Goal: Task Accomplishment & Management: Manage account settings

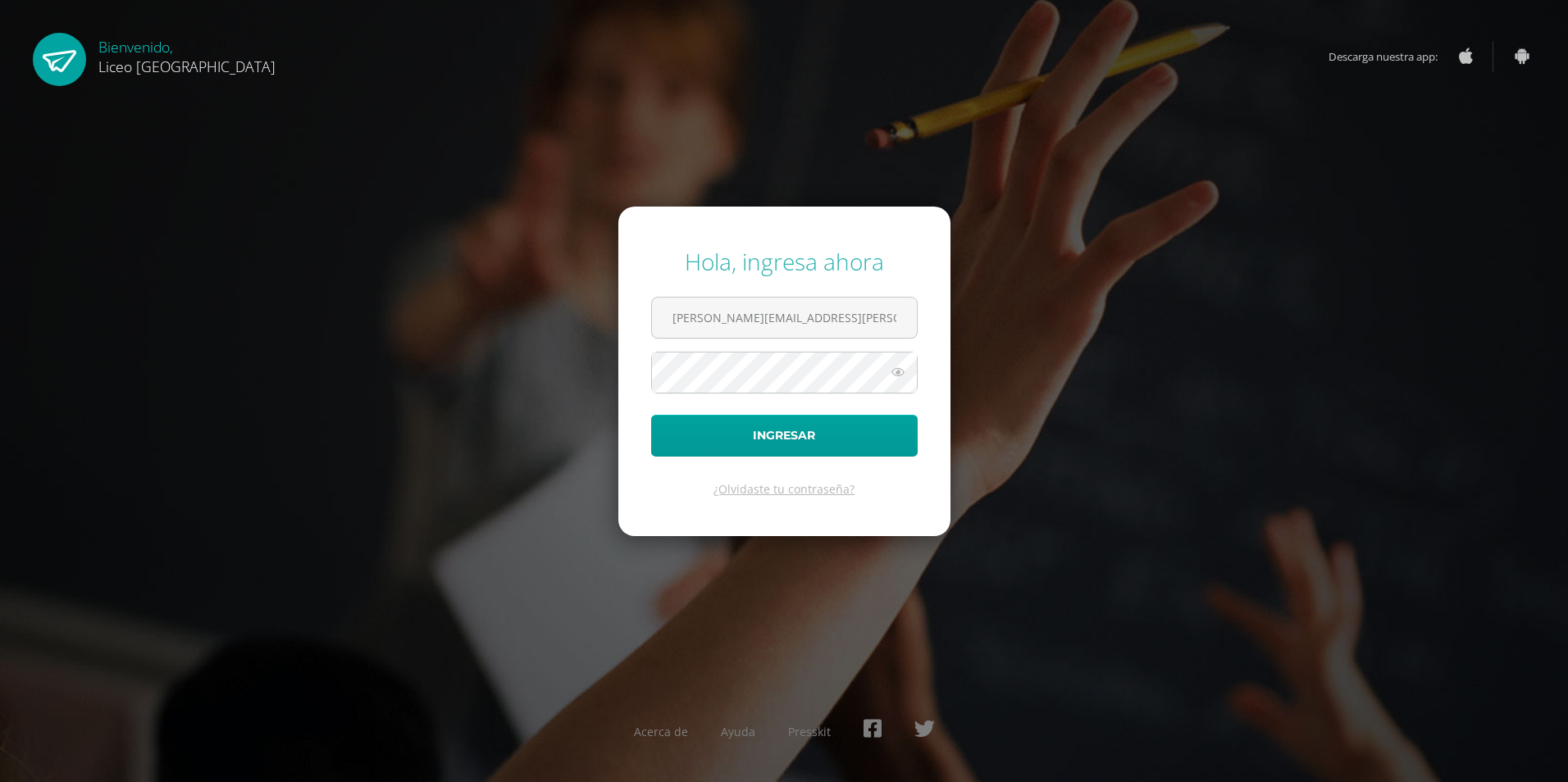
type input "[EMAIL_ADDRESS][PERSON_NAME][DOMAIN_NAME]"
click at [651, 415] on button "Ingresar" at bounding box center [784, 435] width 267 height 42
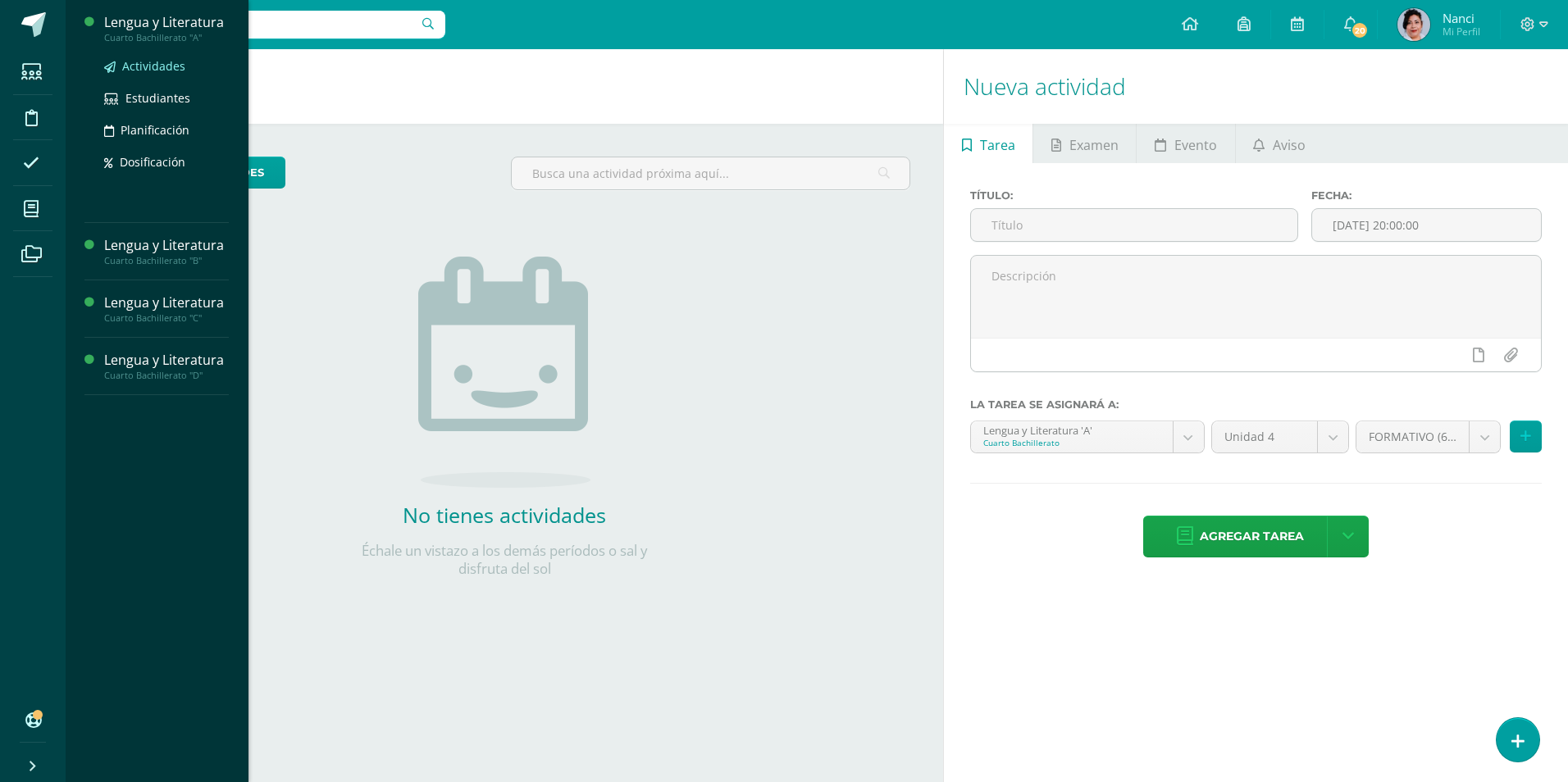
click at [156, 64] on span "Actividades" at bounding box center [153, 66] width 63 height 16
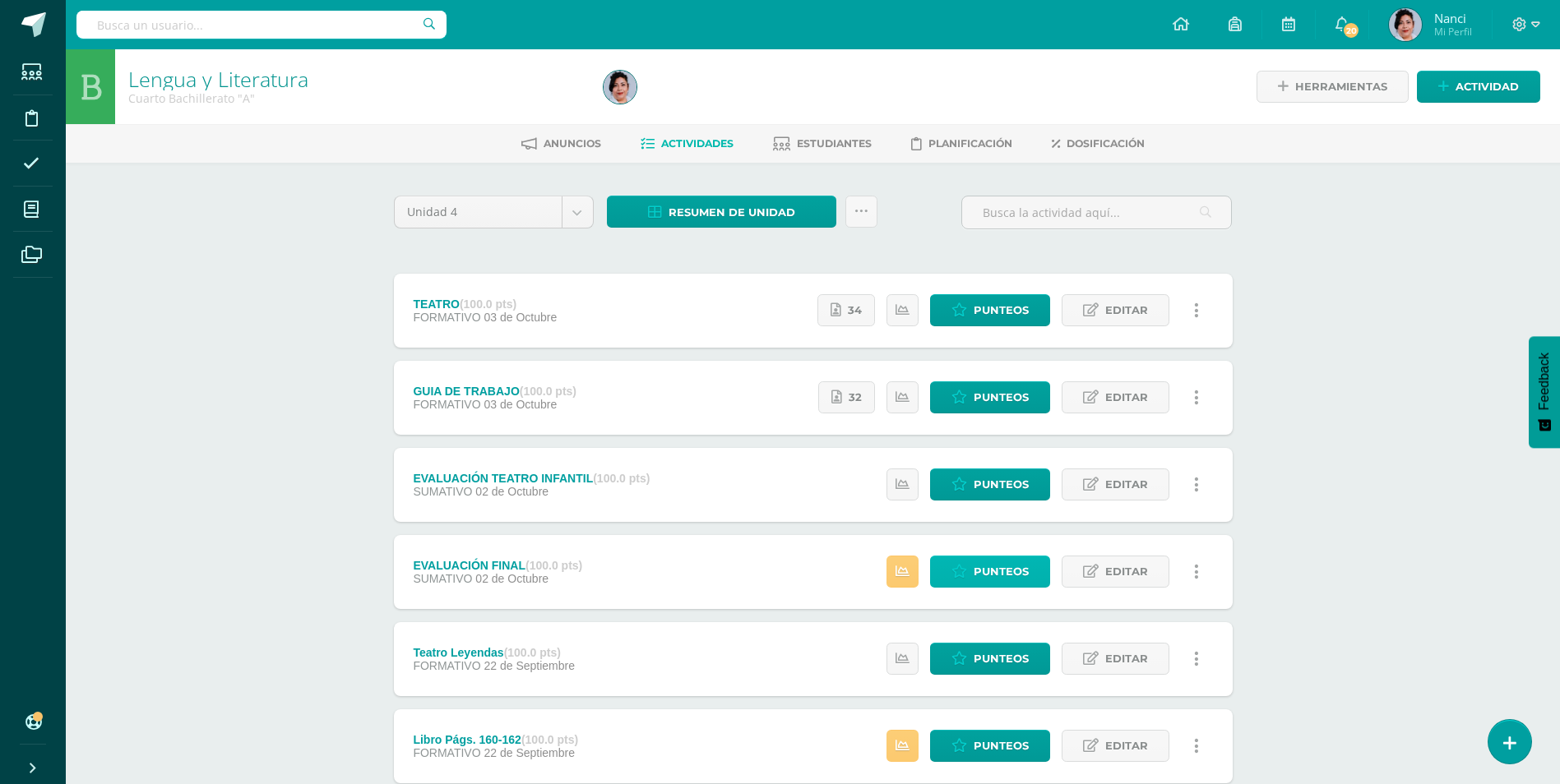
click at [1014, 583] on span "Punteos" at bounding box center [1001, 571] width 55 height 31
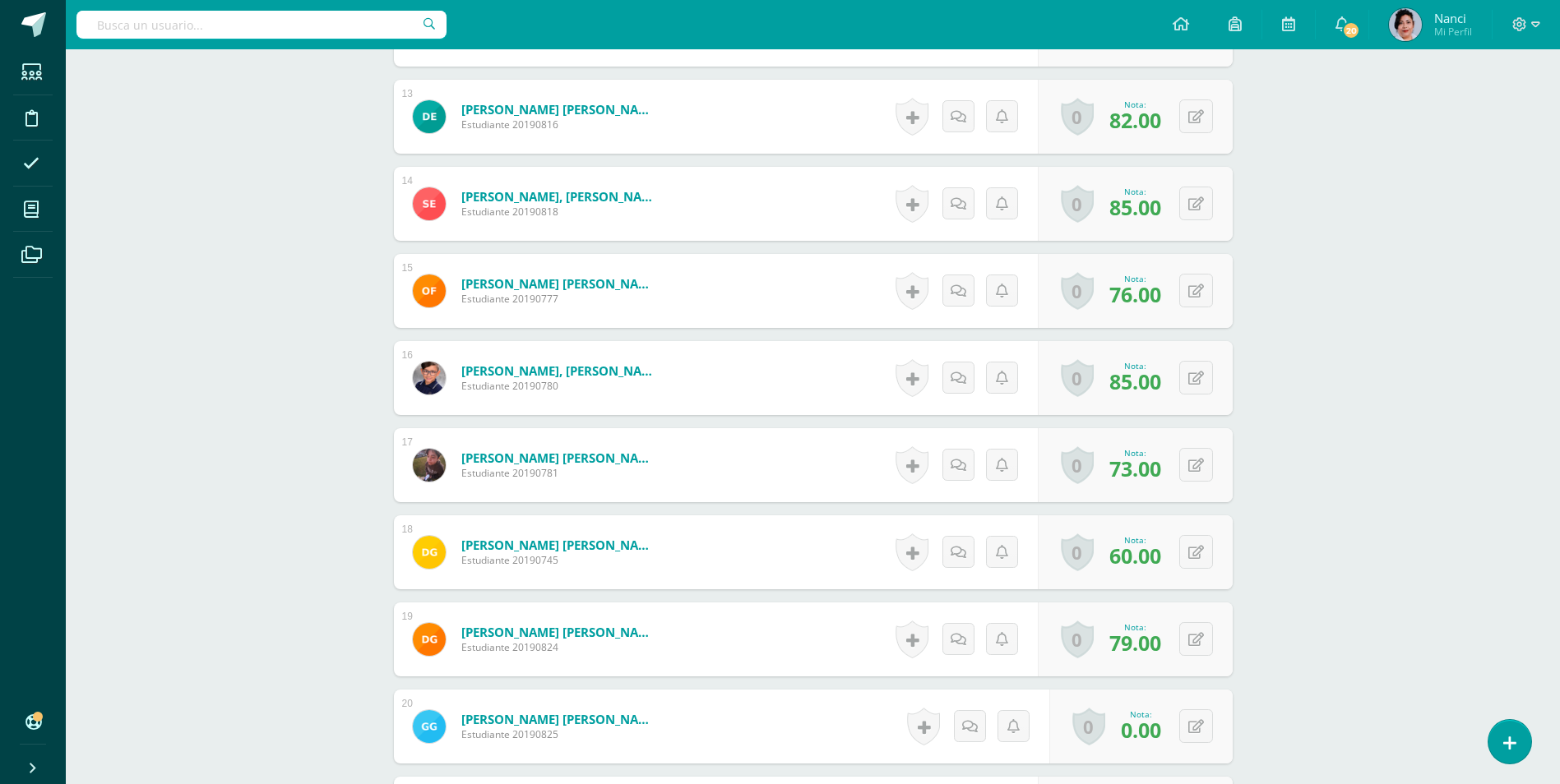
scroll to position [1566, 0]
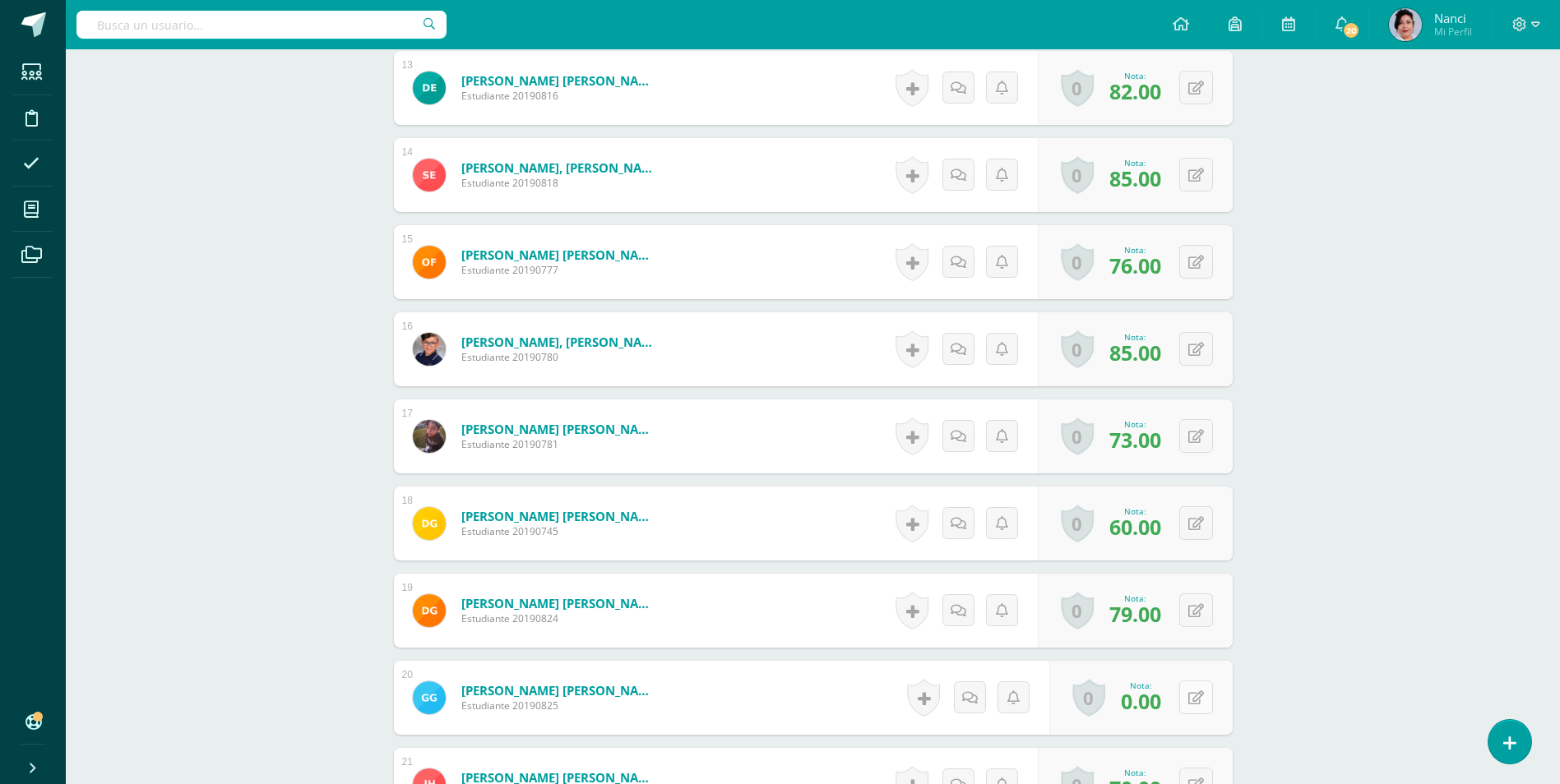
click at [1193, 695] on button at bounding box center [1196, 697] width 34 height 34
type input "73"
click at [1150, 699] on link at bounding box center [1163, 703] width 33 height 33
click at [1162, 705] on icon at bounding box center [1164, 703] width 15 height 14
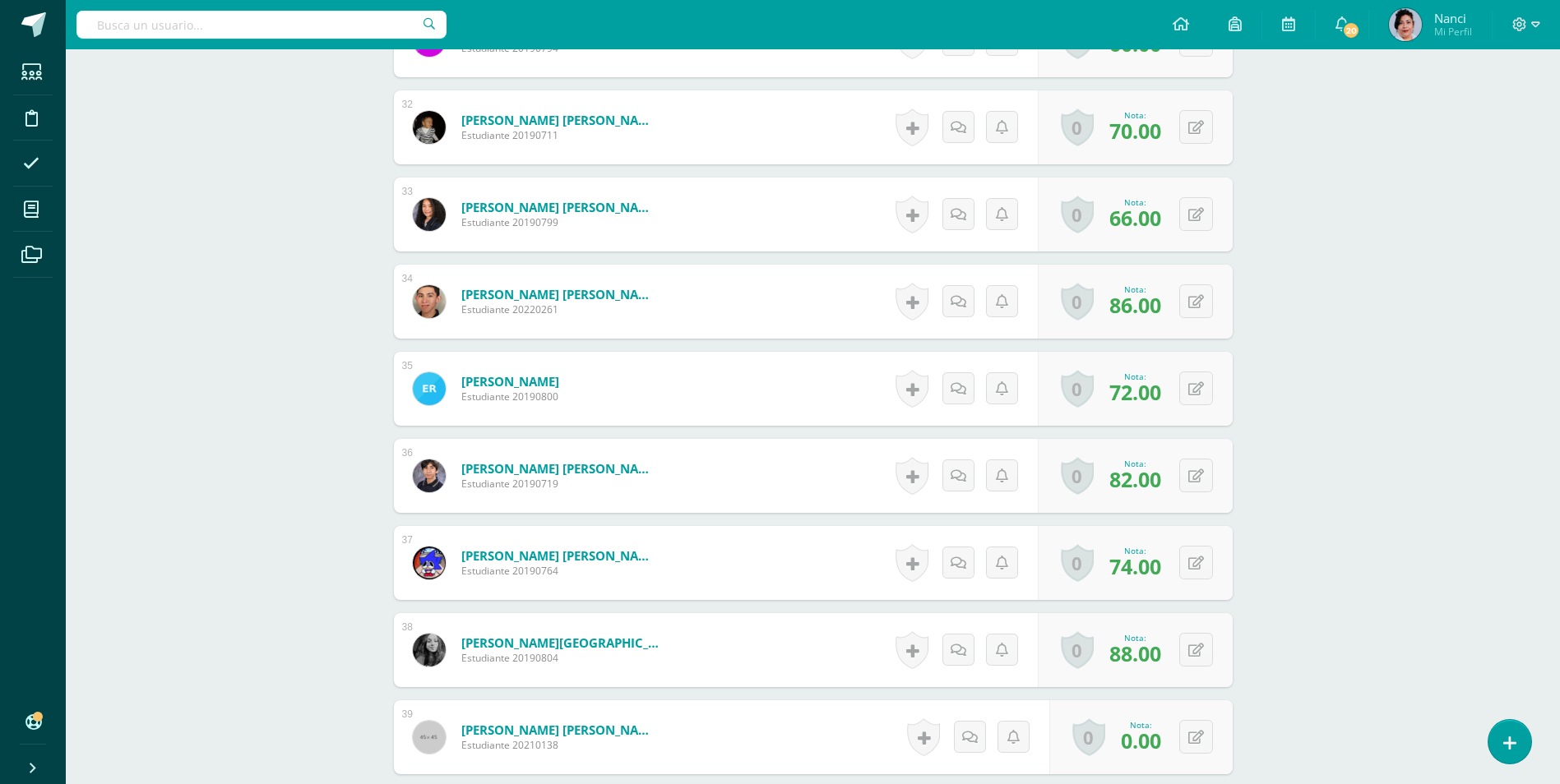
scroll to position [3211, 0]
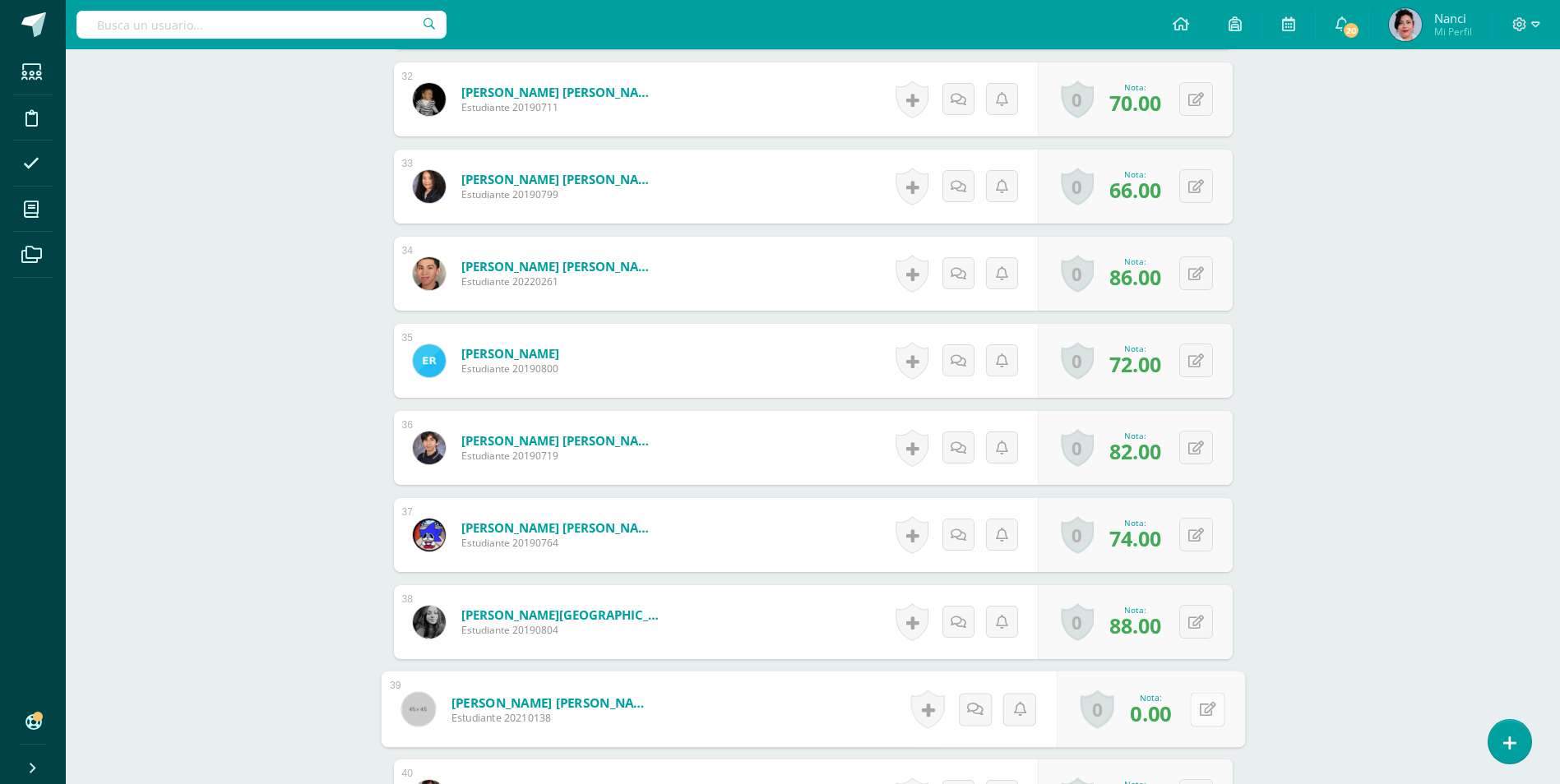
click at [1203, 704] on button at bounding box center [1207, 709] width 35 height 34
click at [780, 696] on form "Sequén Rodríguez, José Andres Estudiante 20210138 Nota 0 Logros Logros obtenido…" at bounding box center [814, 709] width 839 height 74
click at [1159, 715] on icon at bounding box center [1153, 714] width 14 height 14
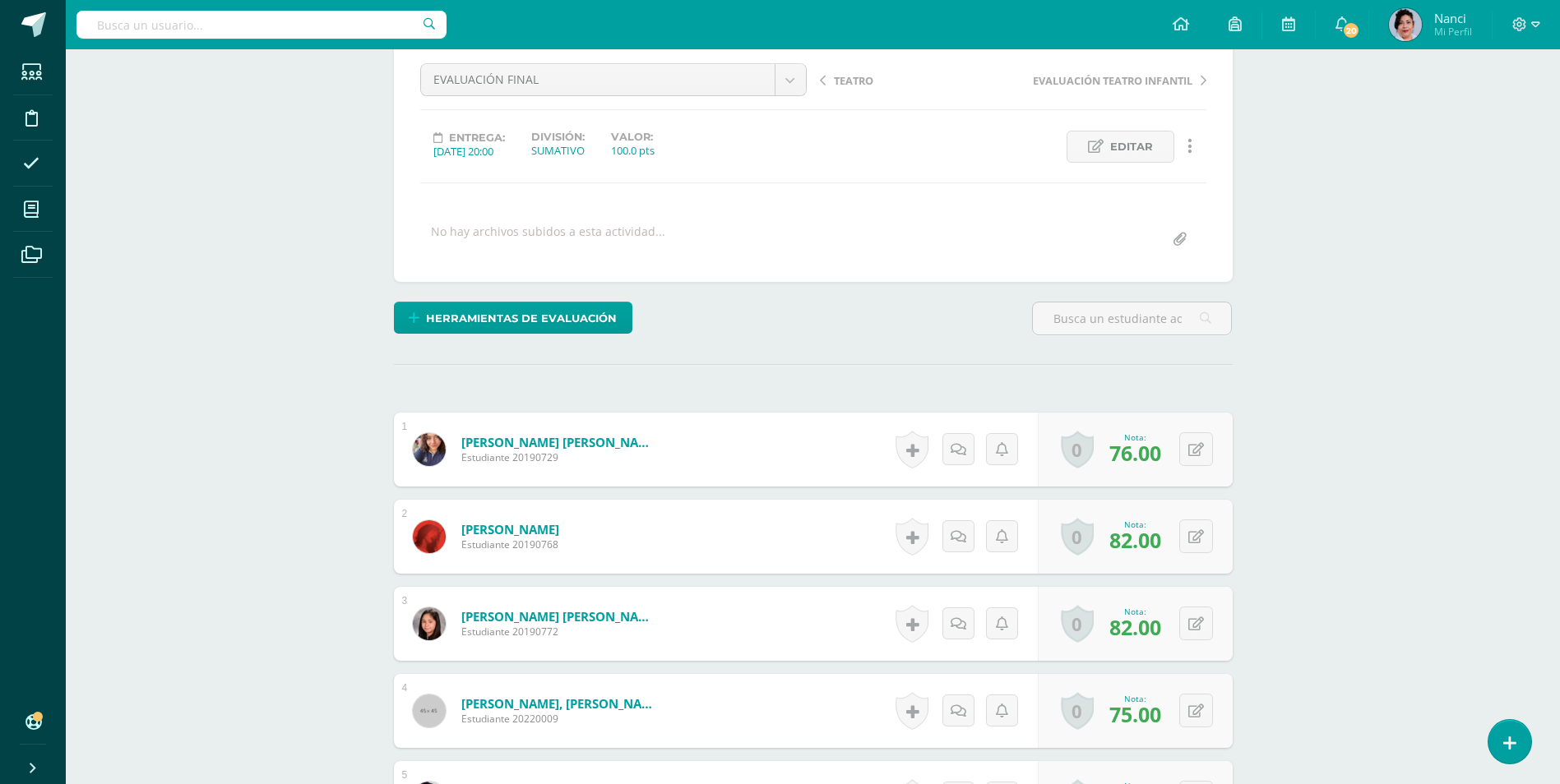
scroll to position [0, 0]
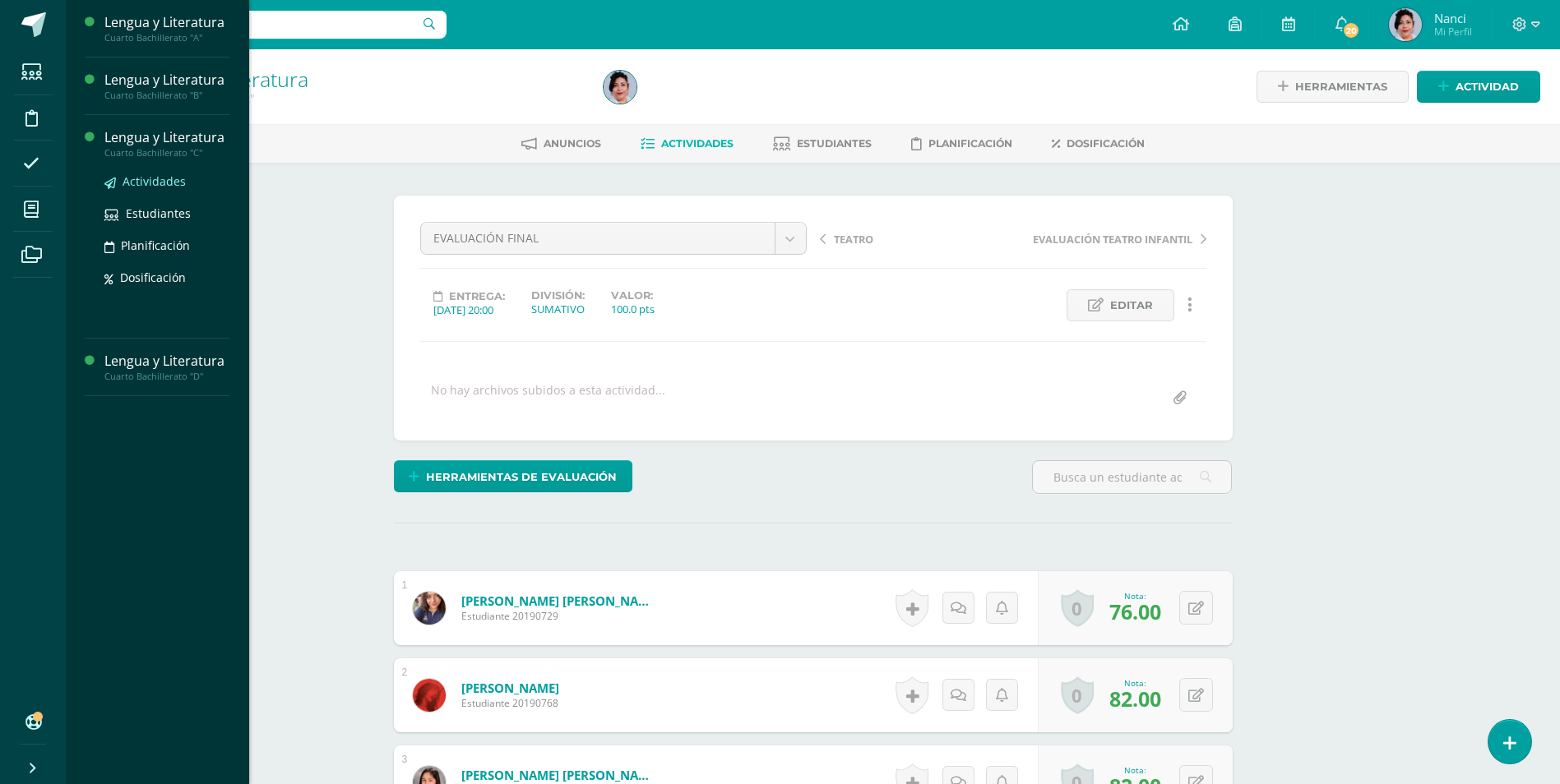
click at [172, 176] on span "Actividades" at bounding box center [154, 181] width 63 height 16
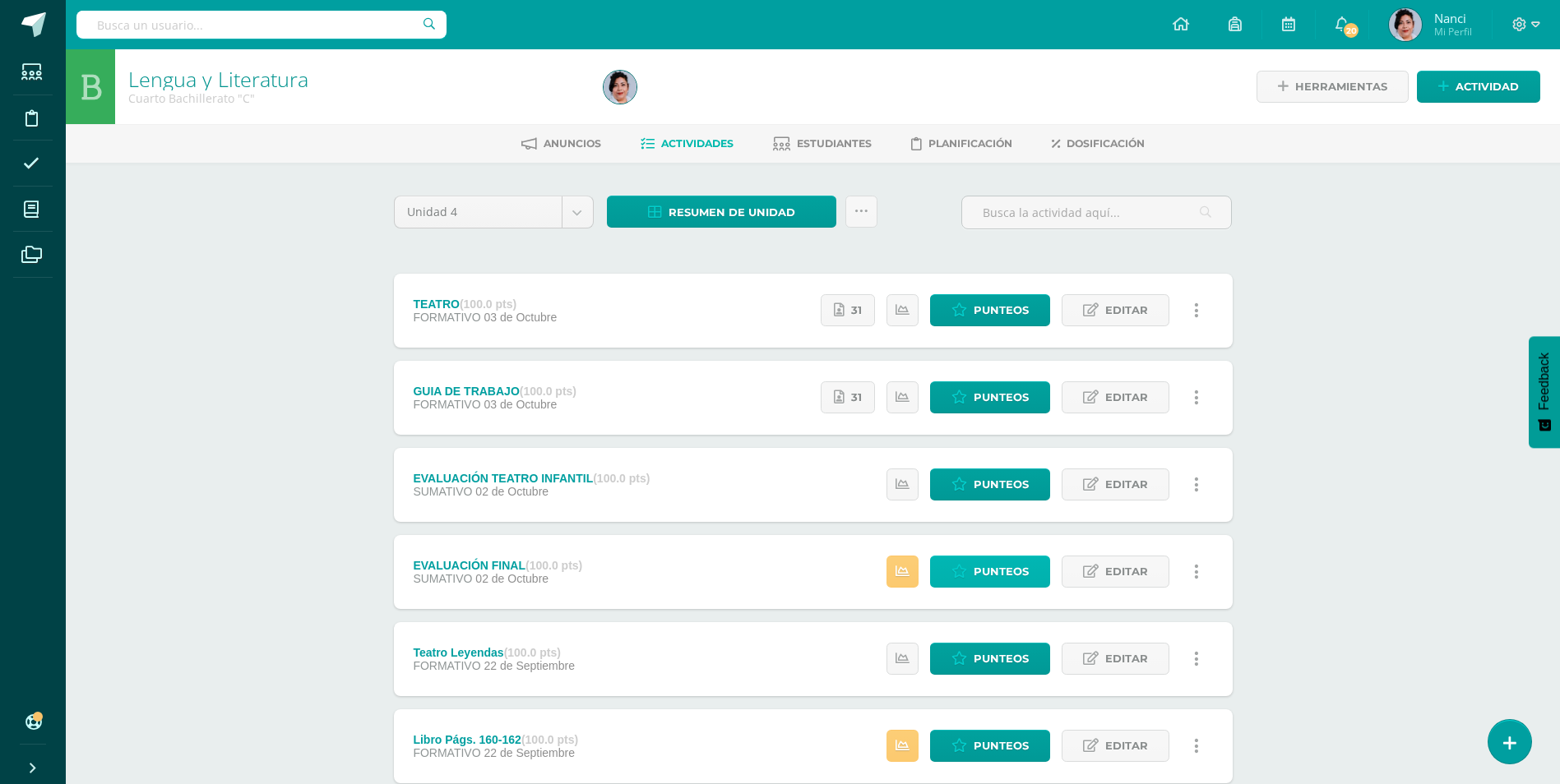
click at [980, 567] on span "Punteos" at bounding box center [1001, 571] width 55 height 31
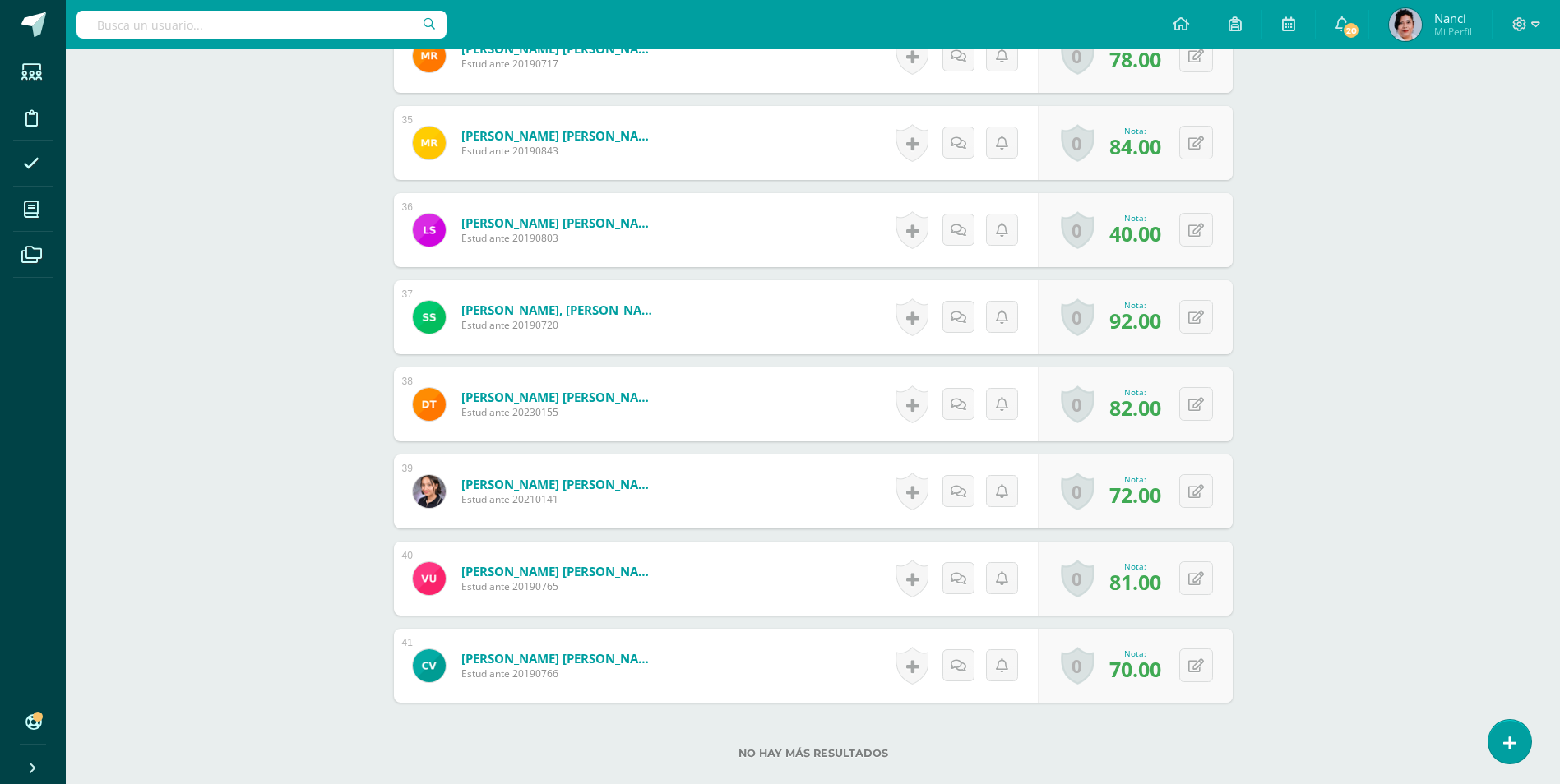
scroll to position [3430, 0]
click at [1197, 227] on button at bounding box center [1207, 229] width 35 height 34
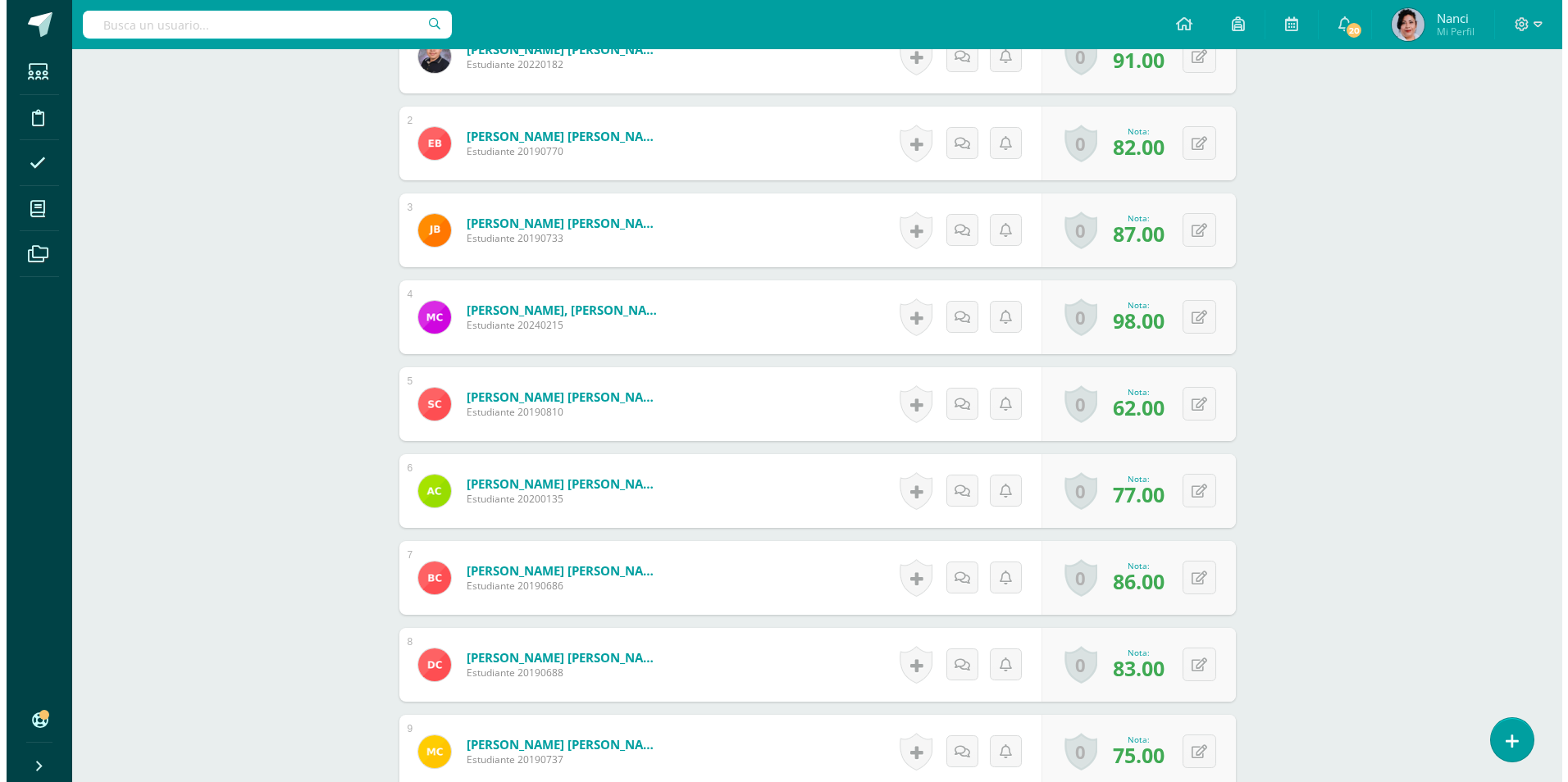
scroll to position [0, 0]
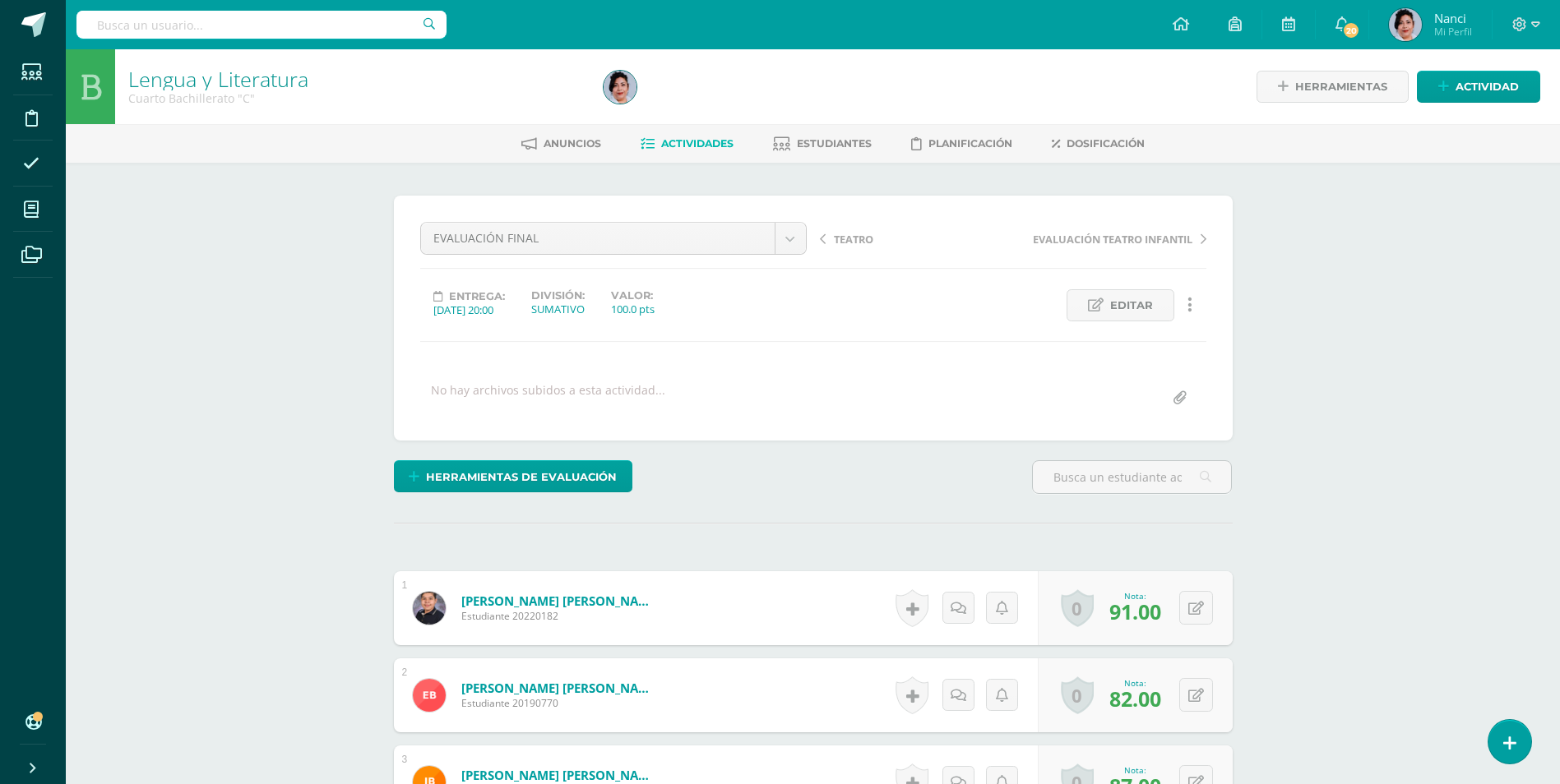
click at [534, 477] on span "Herramientas de evaluación" at bounding box center [521, 477] width 191 height 31
click at [555, 421] on link "Sustitución de nota" at bounding box center [557, 420] width 164 height 25
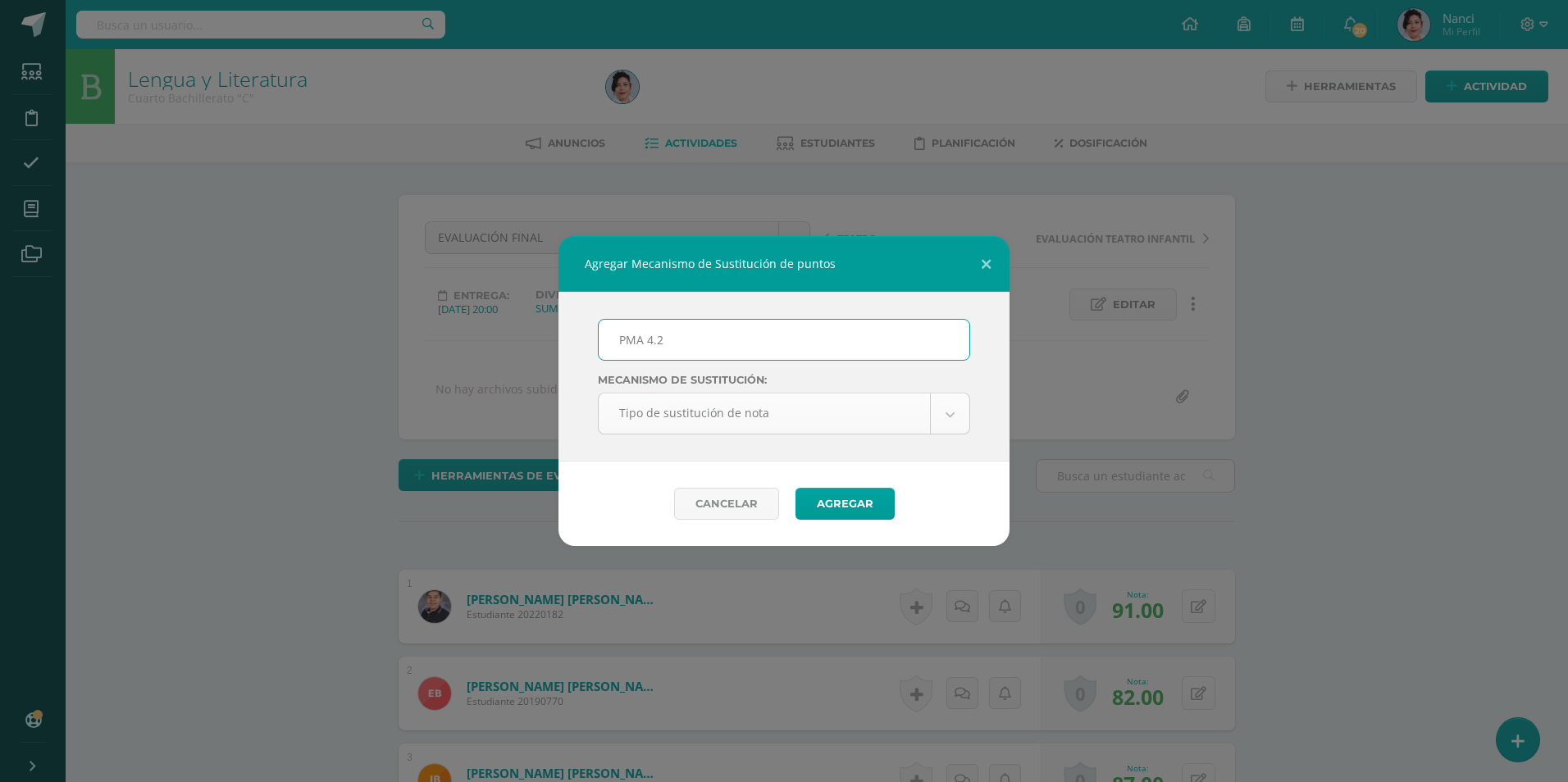
type input "PMA 4.2"
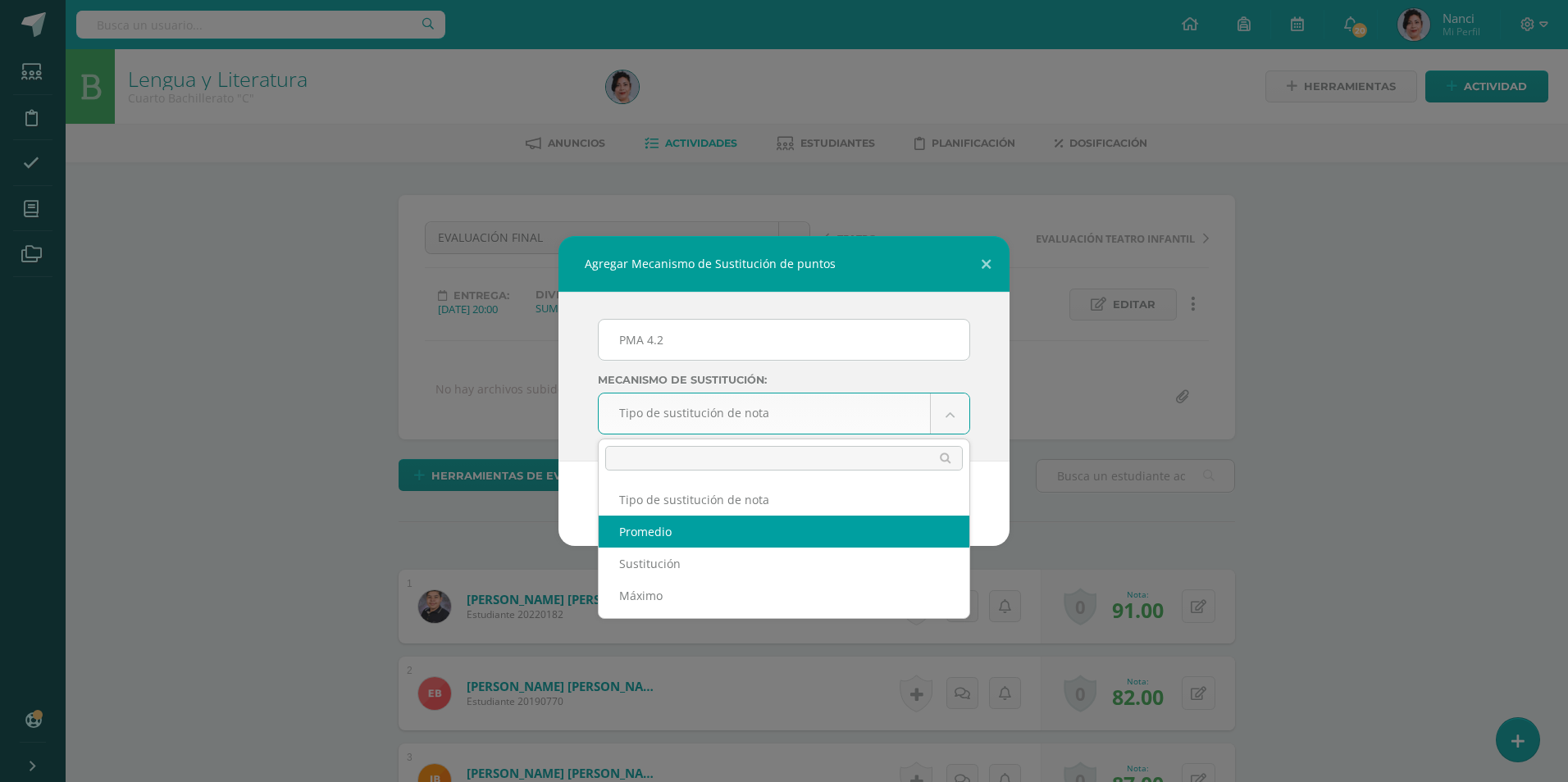
select select "average"
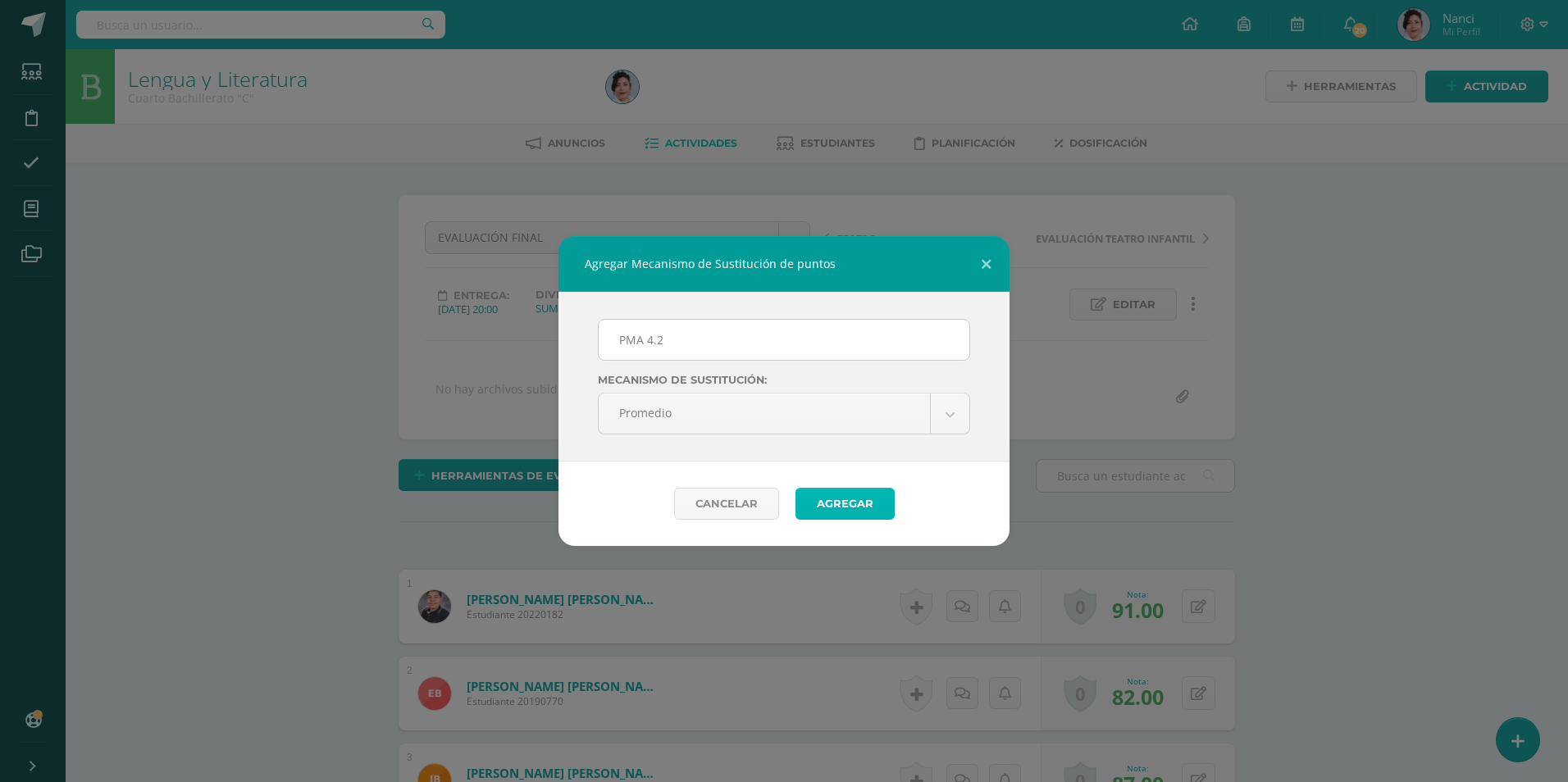
click at [857, 511] on button "Agregar" at bounding box center [845, 504] width 100 height 32
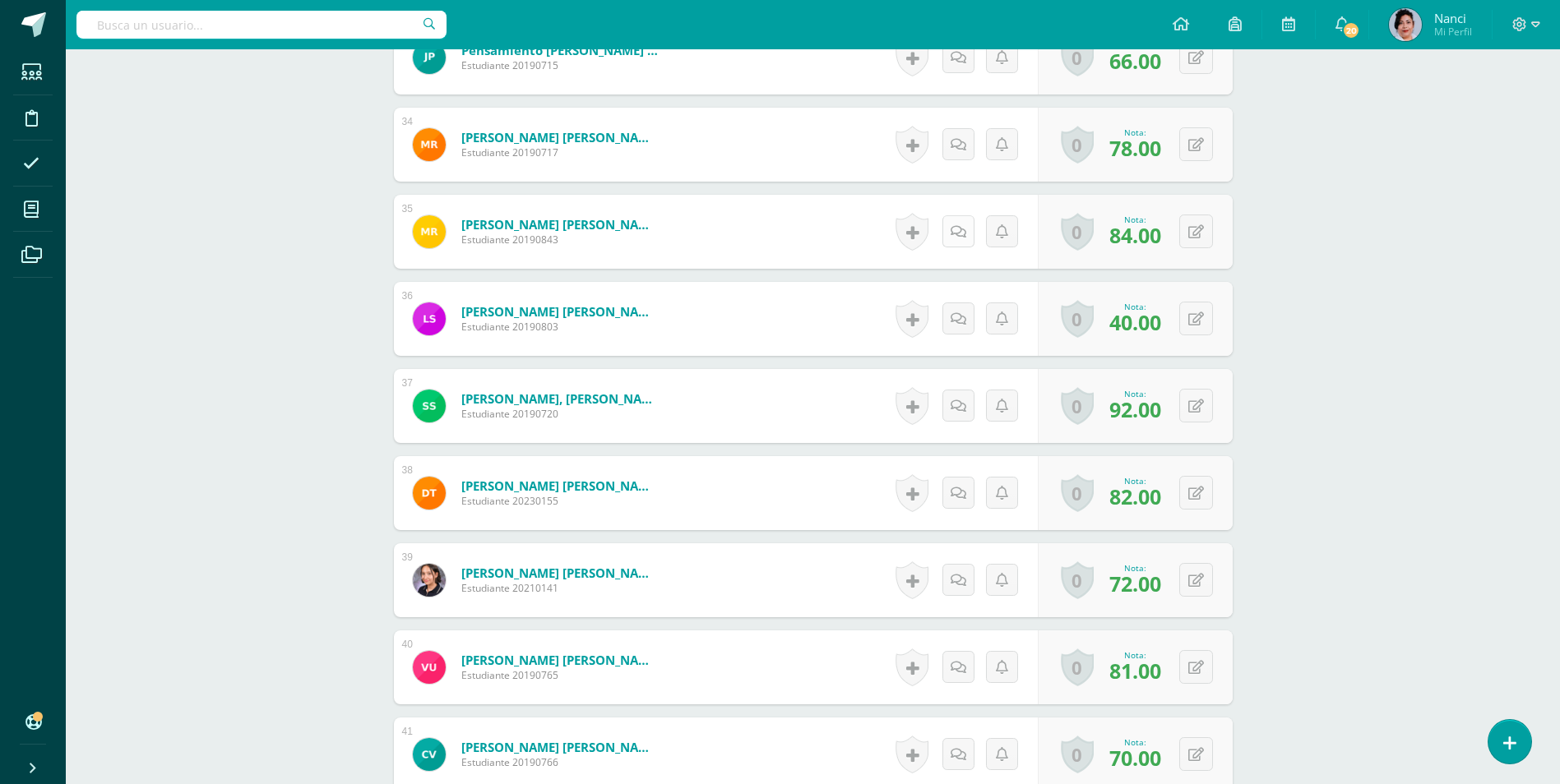
scroll to position [3601, 0]
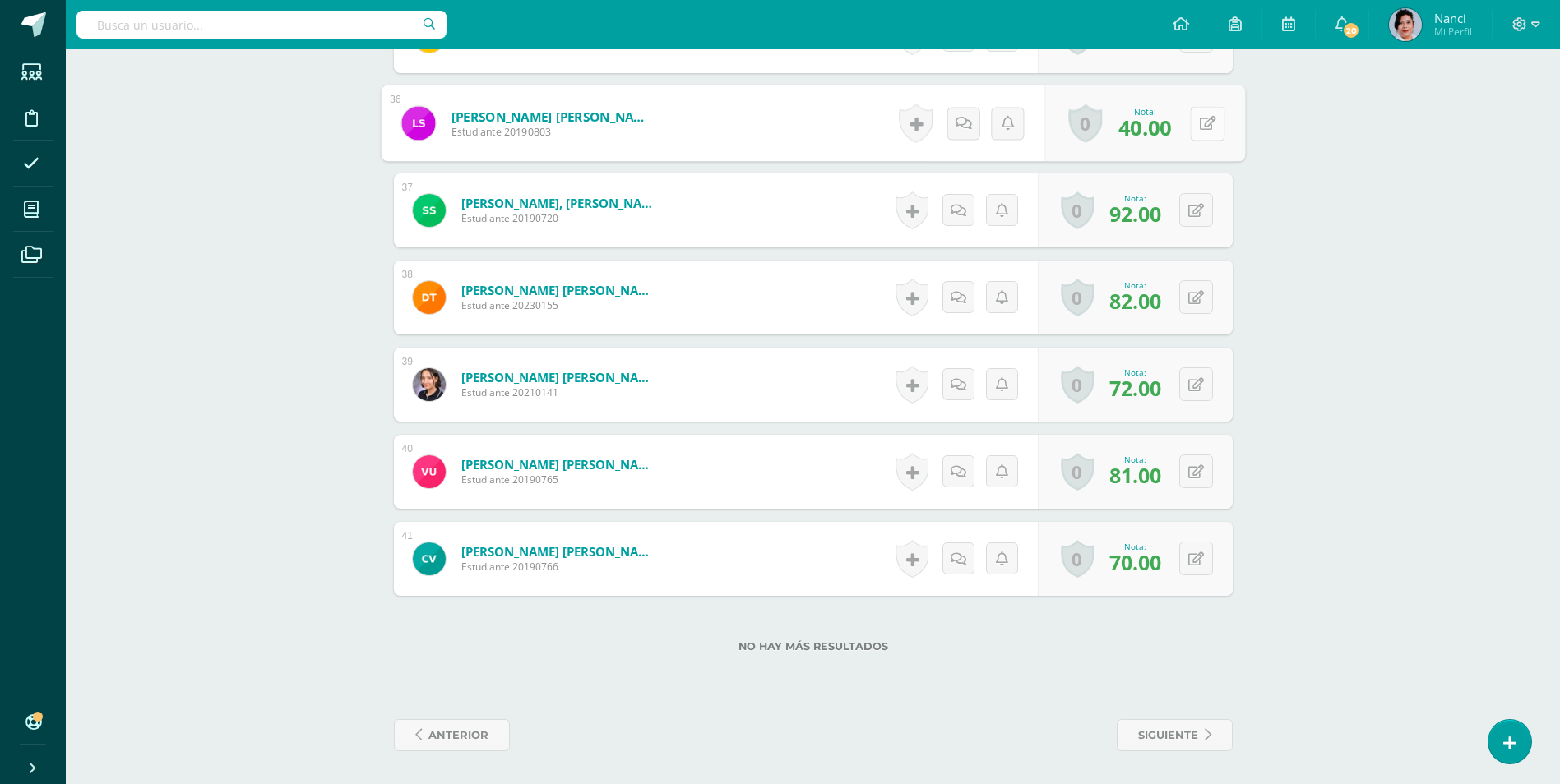
click at [1200, 122] on icon at bounding box center [1208, 122] width 17 height 14
type input "65"
click at [1161, 130] on icon at bounding box center [1164, 129] width 15 height 14
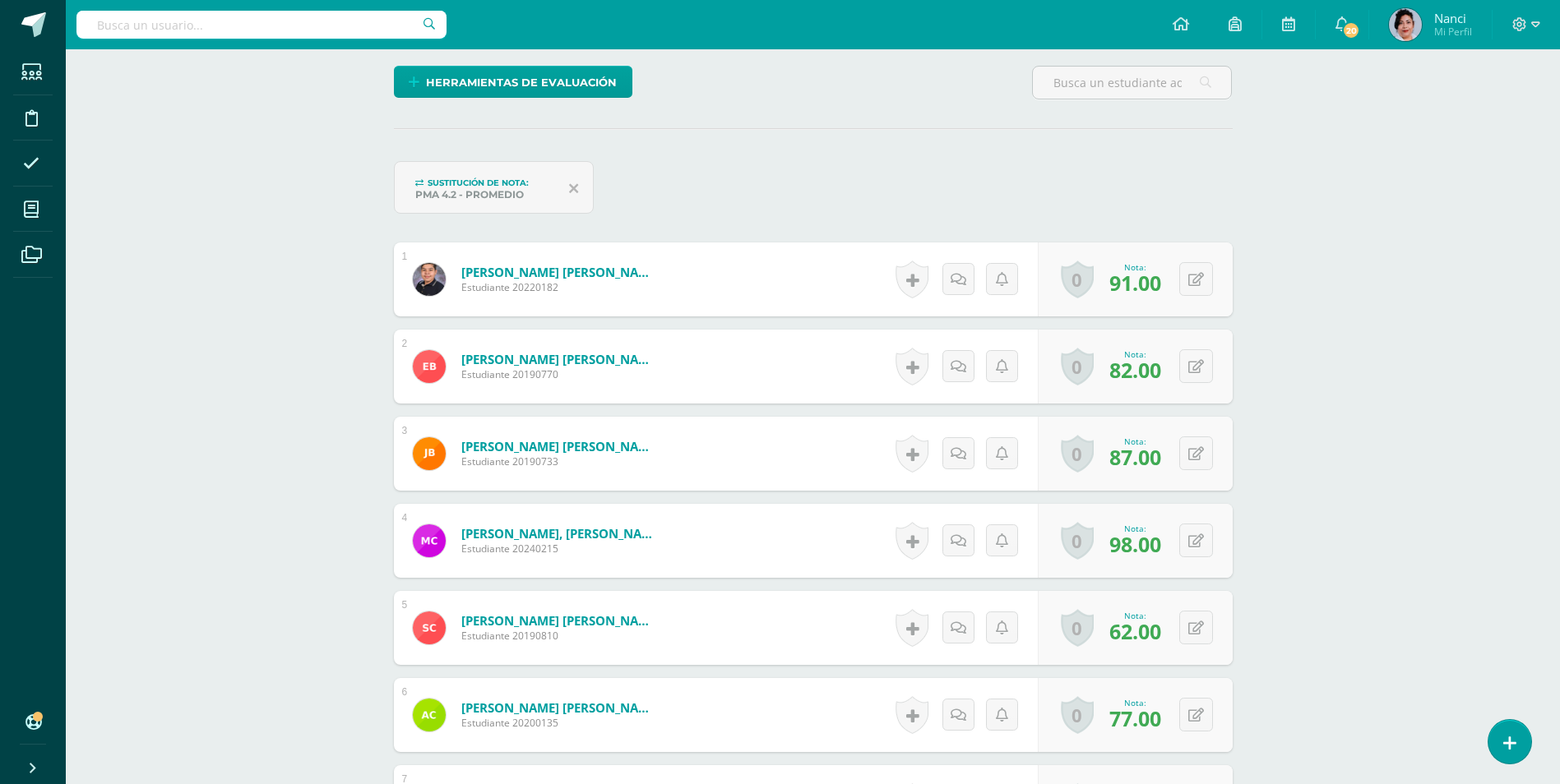
scroll to position [0, 0]
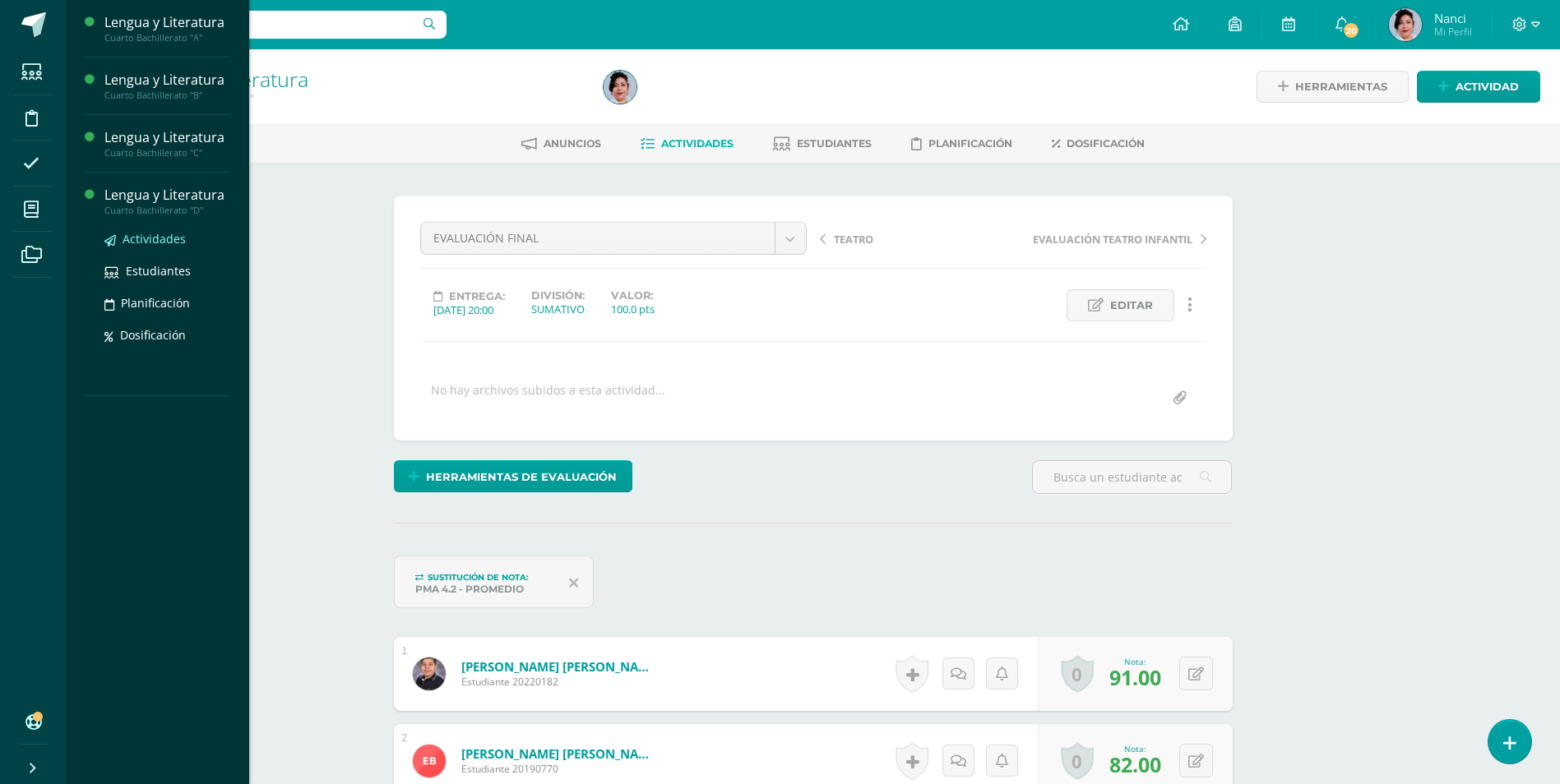
click at [167, 235] on span "Actividades" at bounding box center [154, 239] width 63 height 16
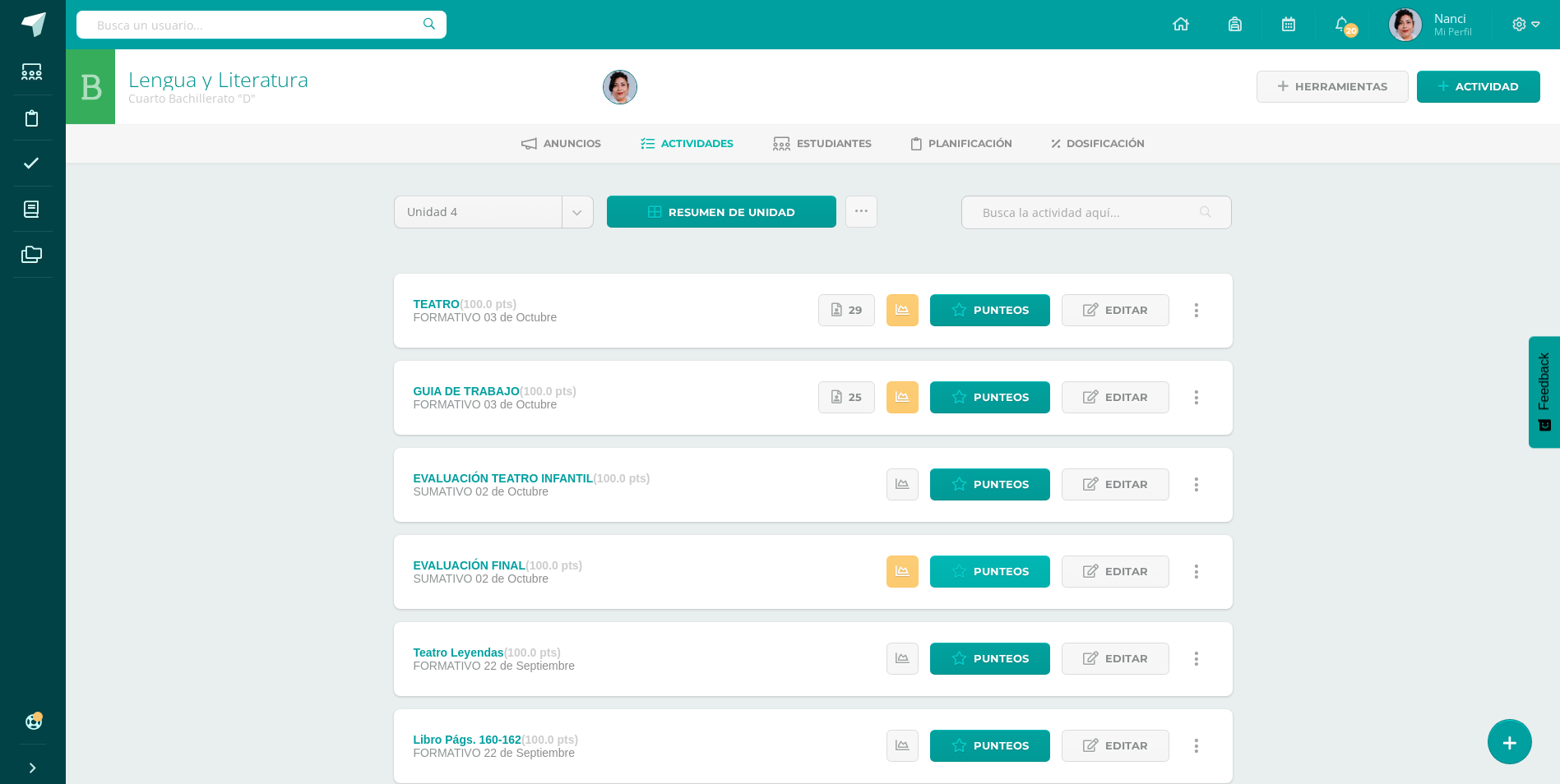
click at [1012, 573] on span "Punteos" at bounding box center [1001, 571] width 55 height 31
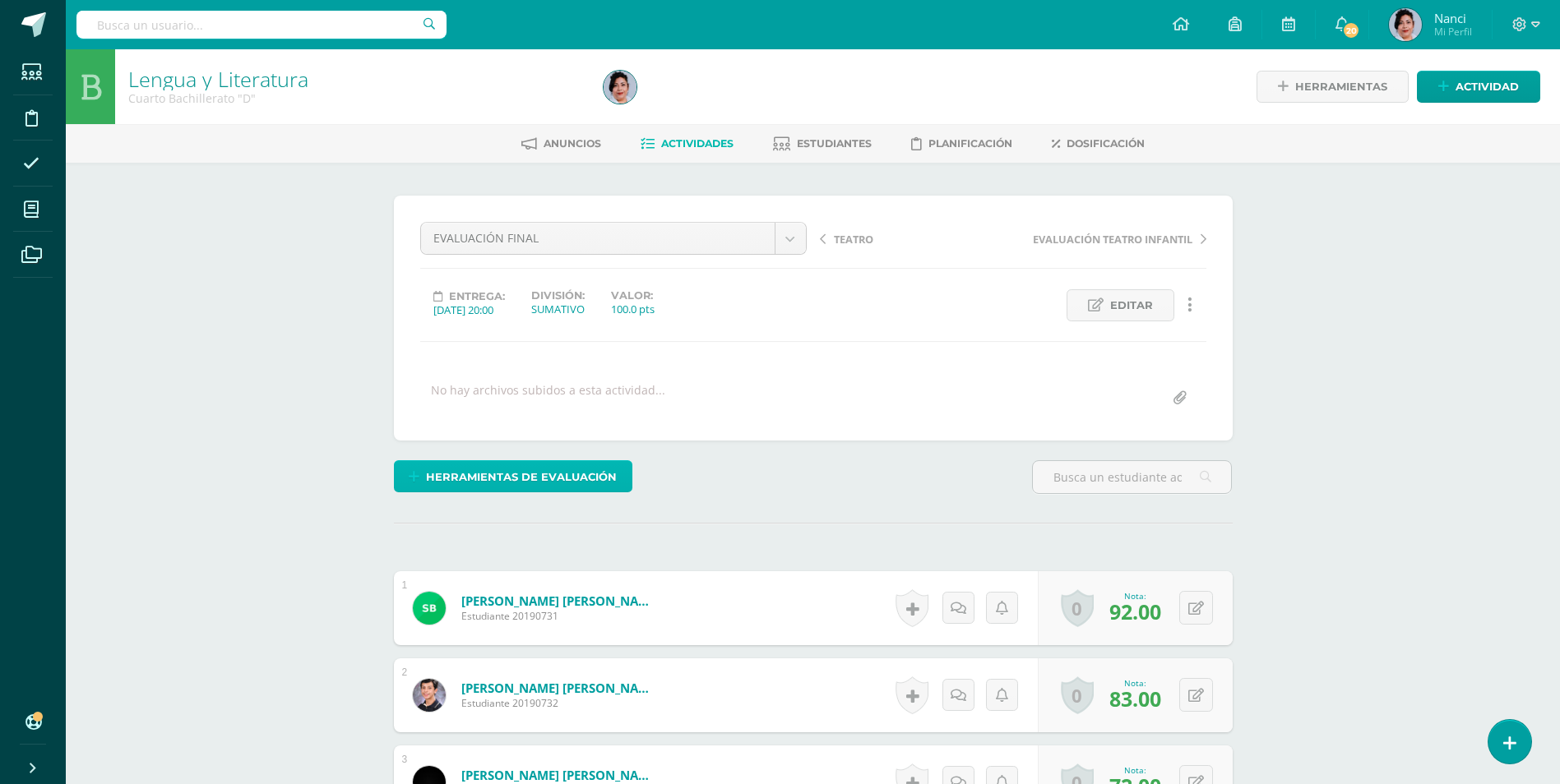
click at [588, 480] on span "Herramientas de evaluación" at bounding box center [521, 477] width 191 height 31
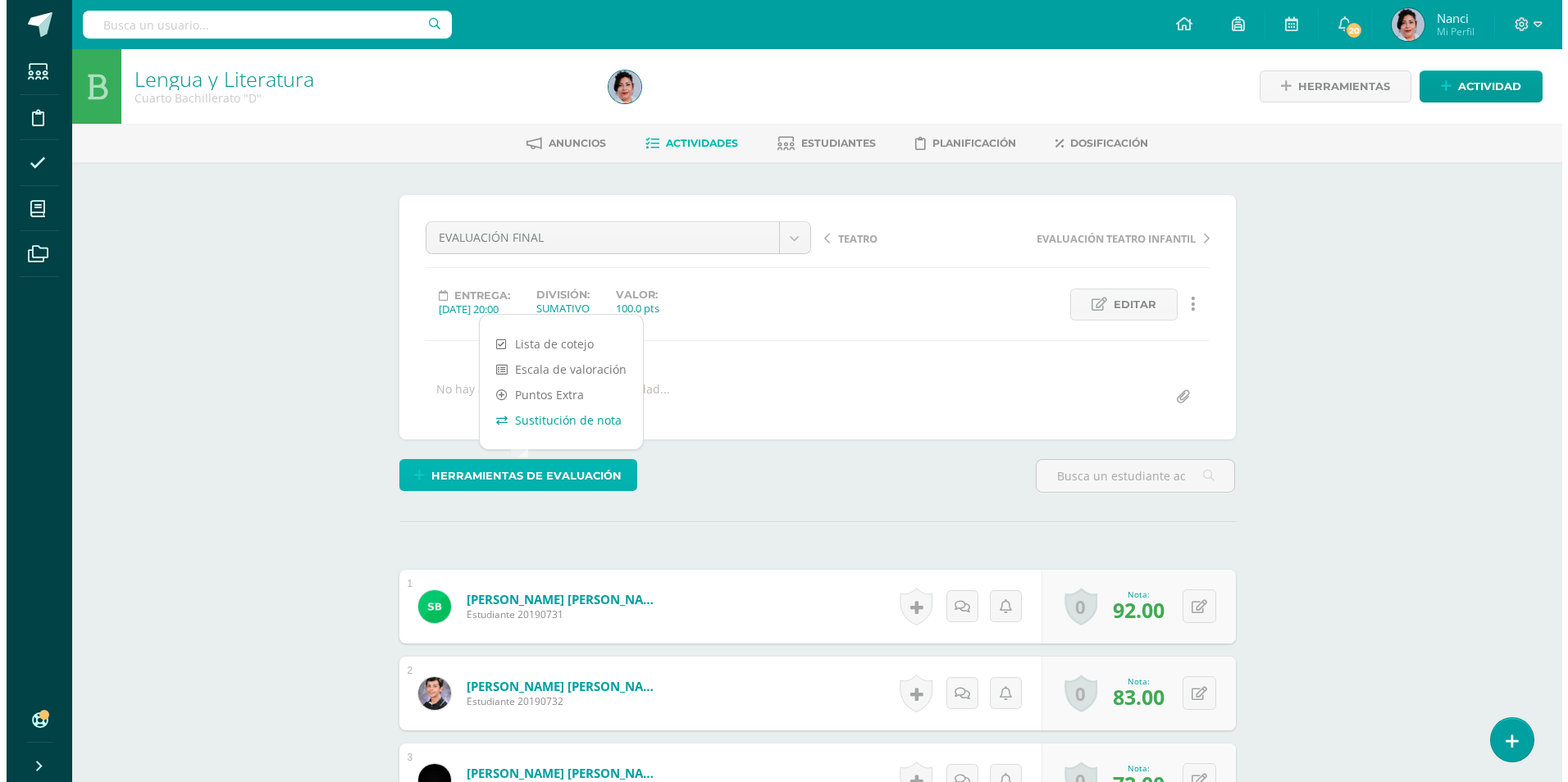
scroll to position [1, 0]
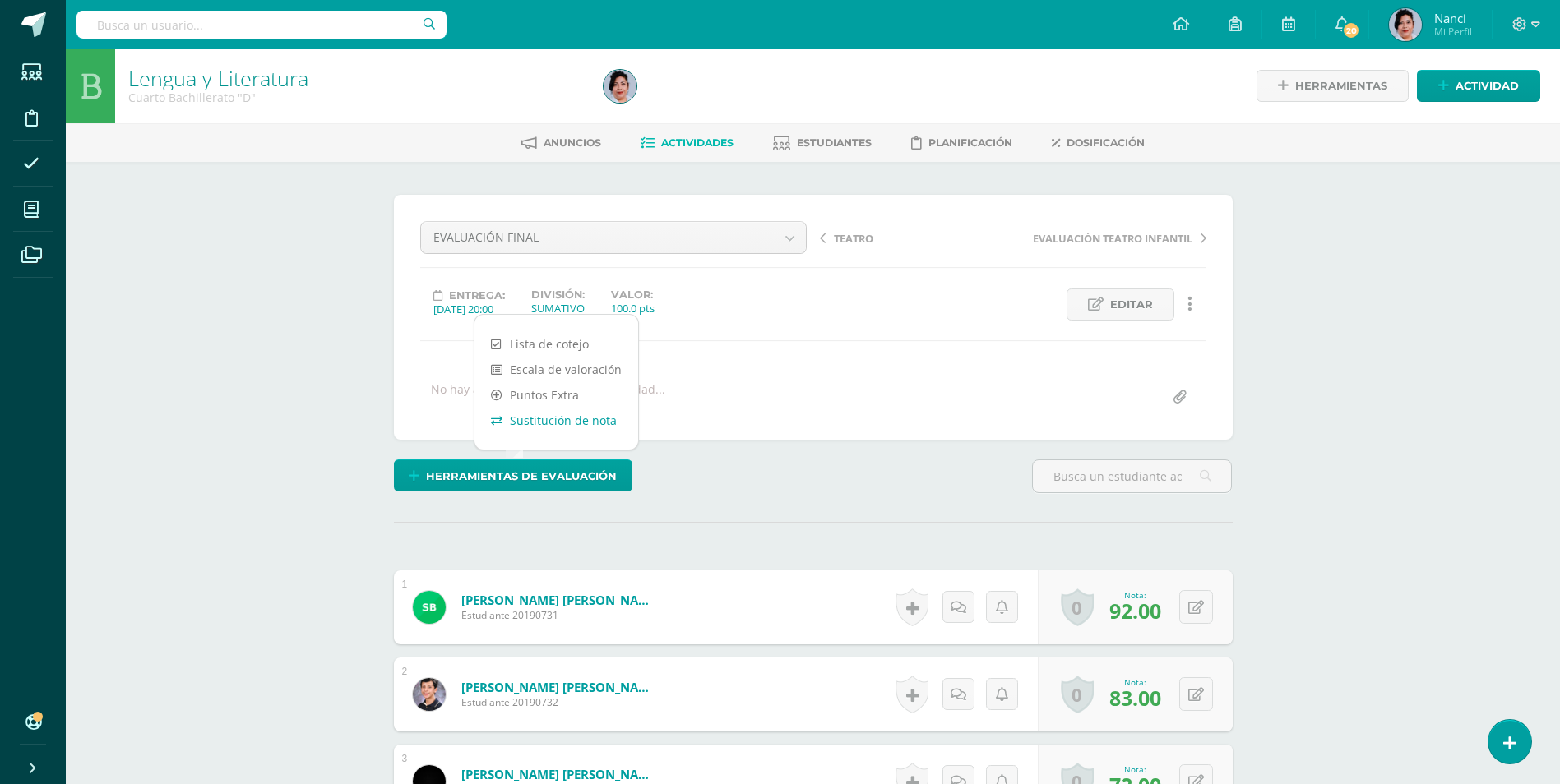
click at [564, 421] on link "Sustitución de nota" at bounding box center [557, 420] width 164 height 25
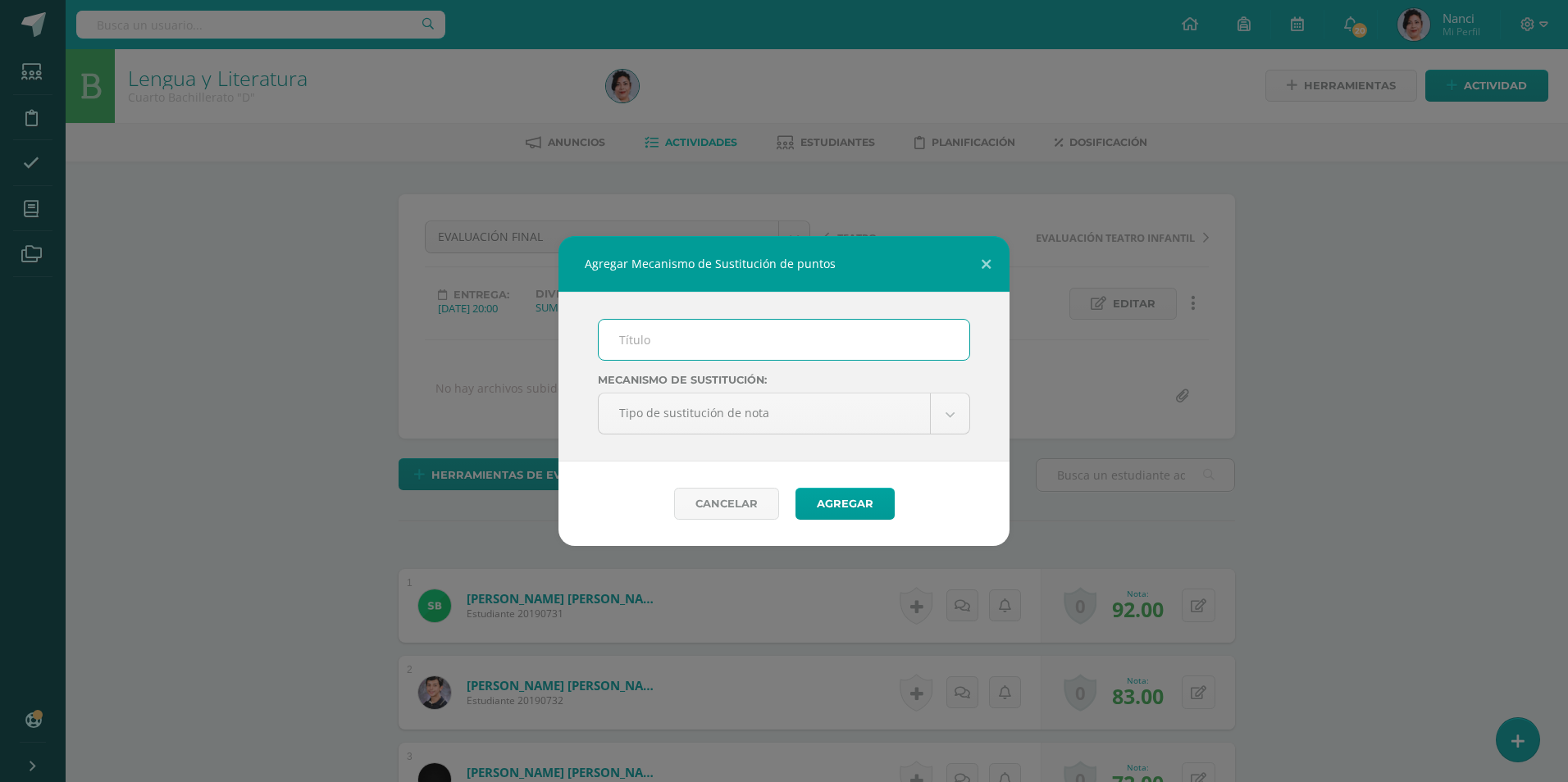
click at [747, 351] on input "text" at bounding box center [784, 339] width 371 height 40
click at [665, 343] on input "text" at bounding box center [784, 339] width 371 height 40
type input "PMA 4.2"
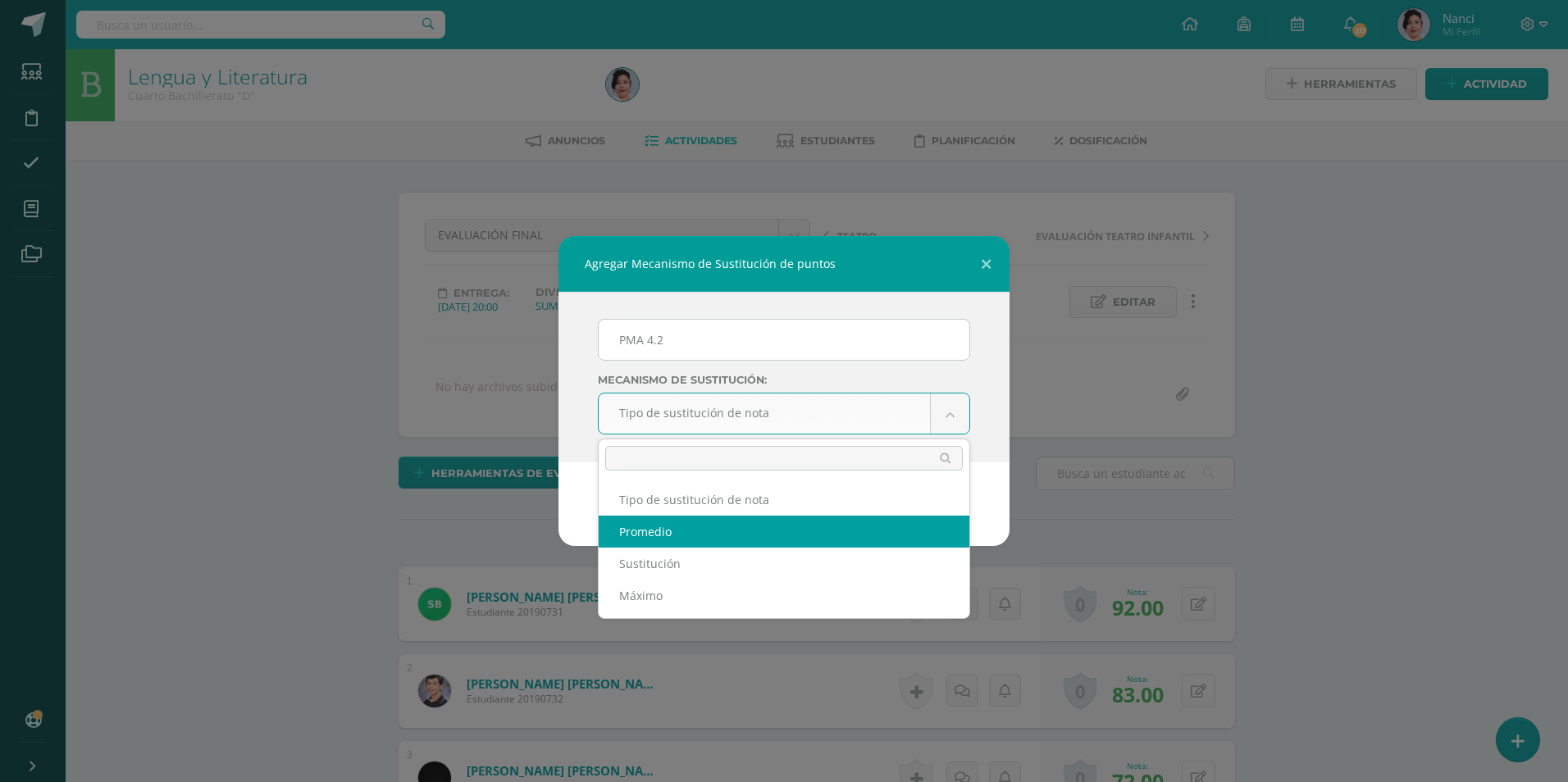
select select "average"
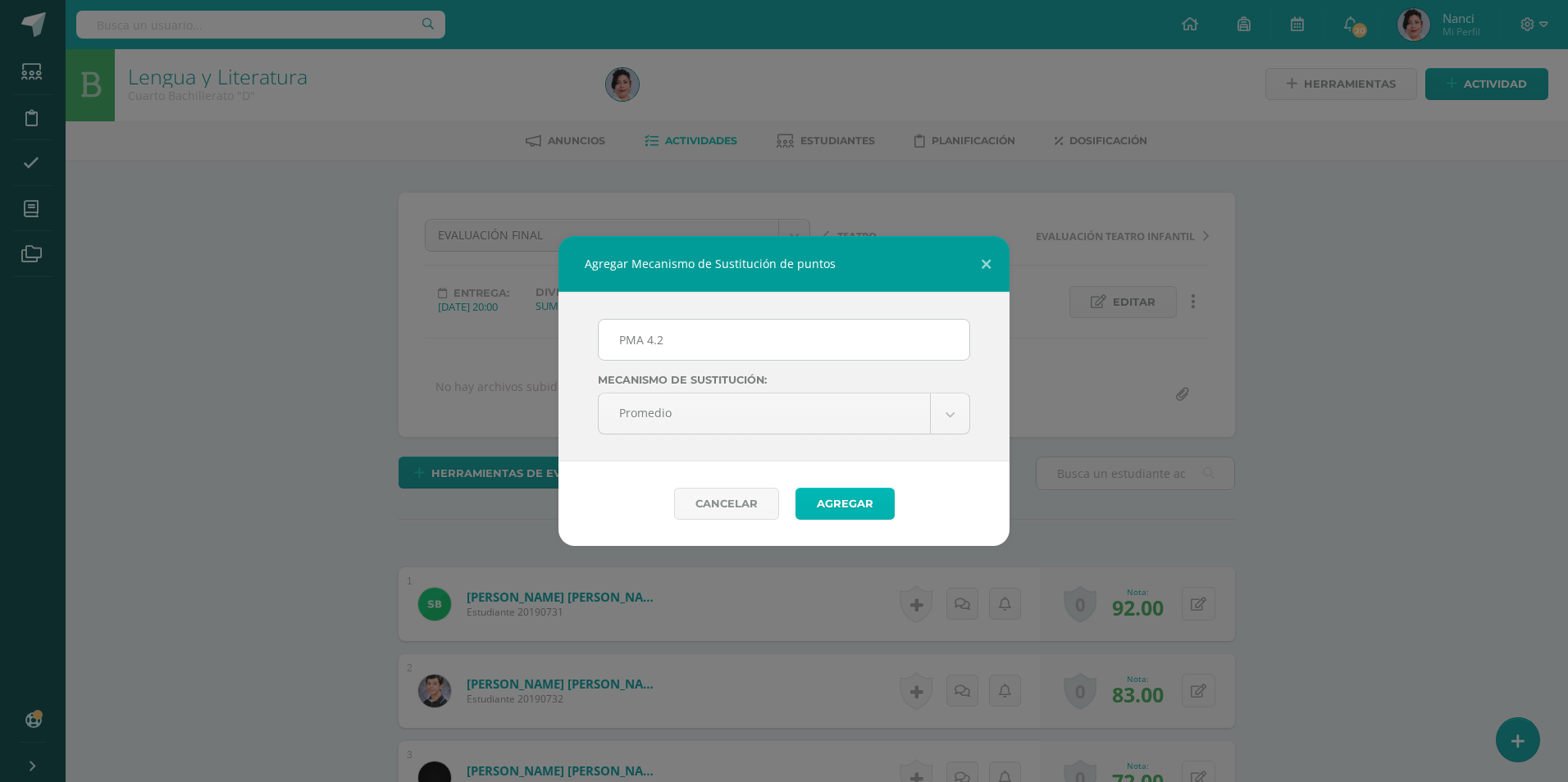
click at [854, 510] on button "Agregar" at bounding box center [845, 504] width 100 height 32
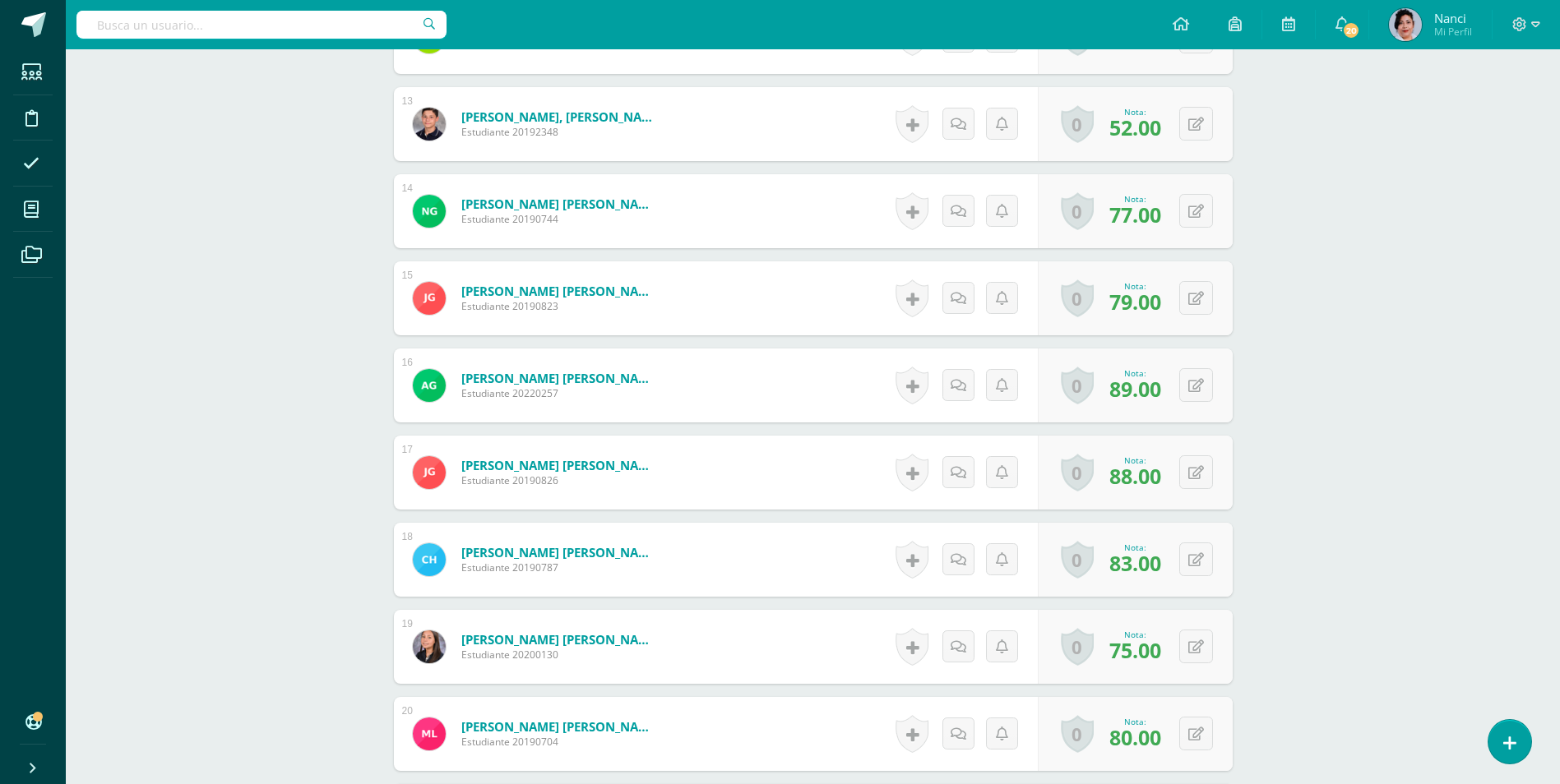
scroll to position [1566, 0]
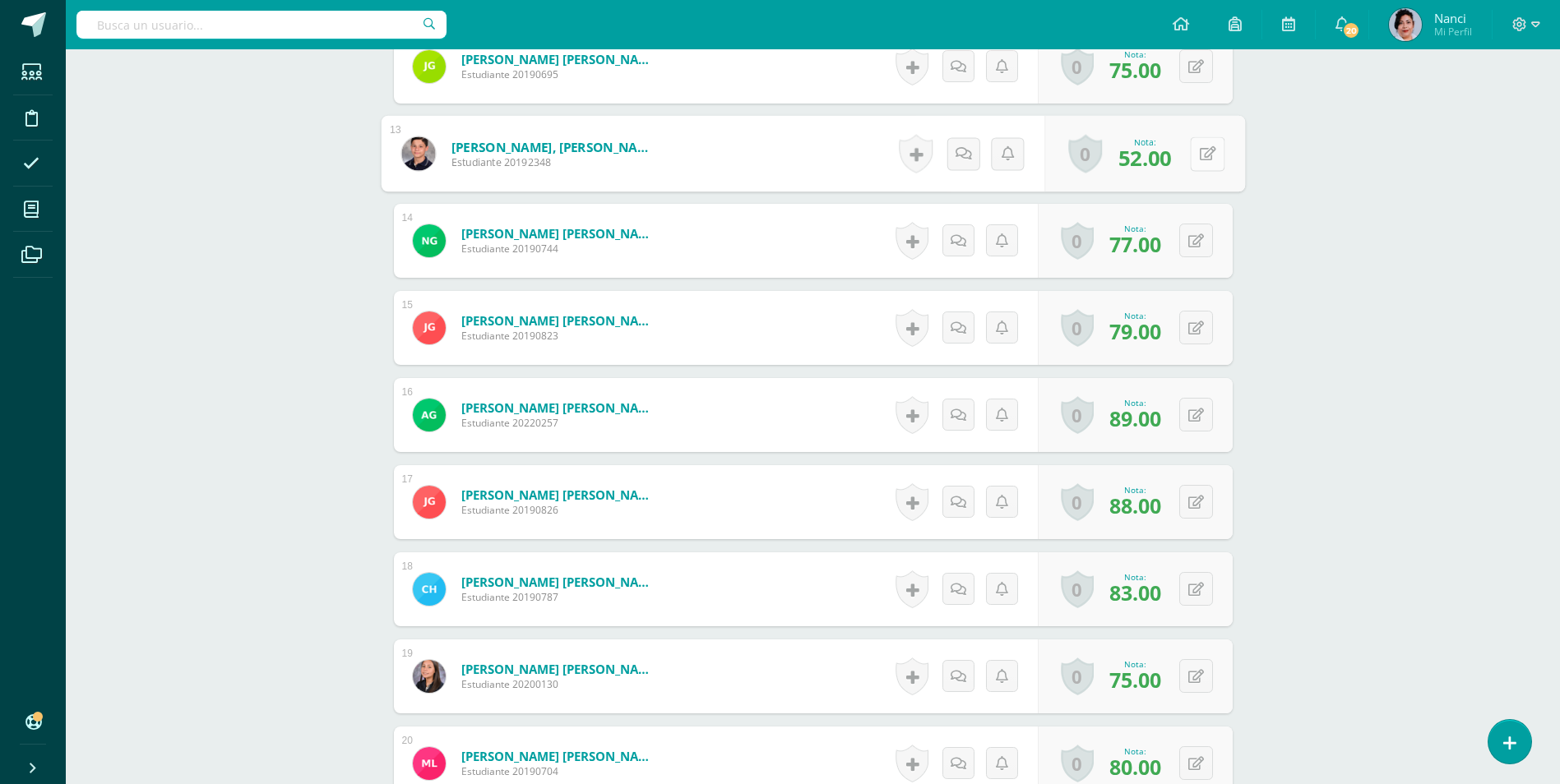
click at [1196, 154] on button at bounding box center [1207, 153] width 35 height 34
type input "71"
click at [1160, 154] on icon at bounding box center [1164, 158] width 15 height 14
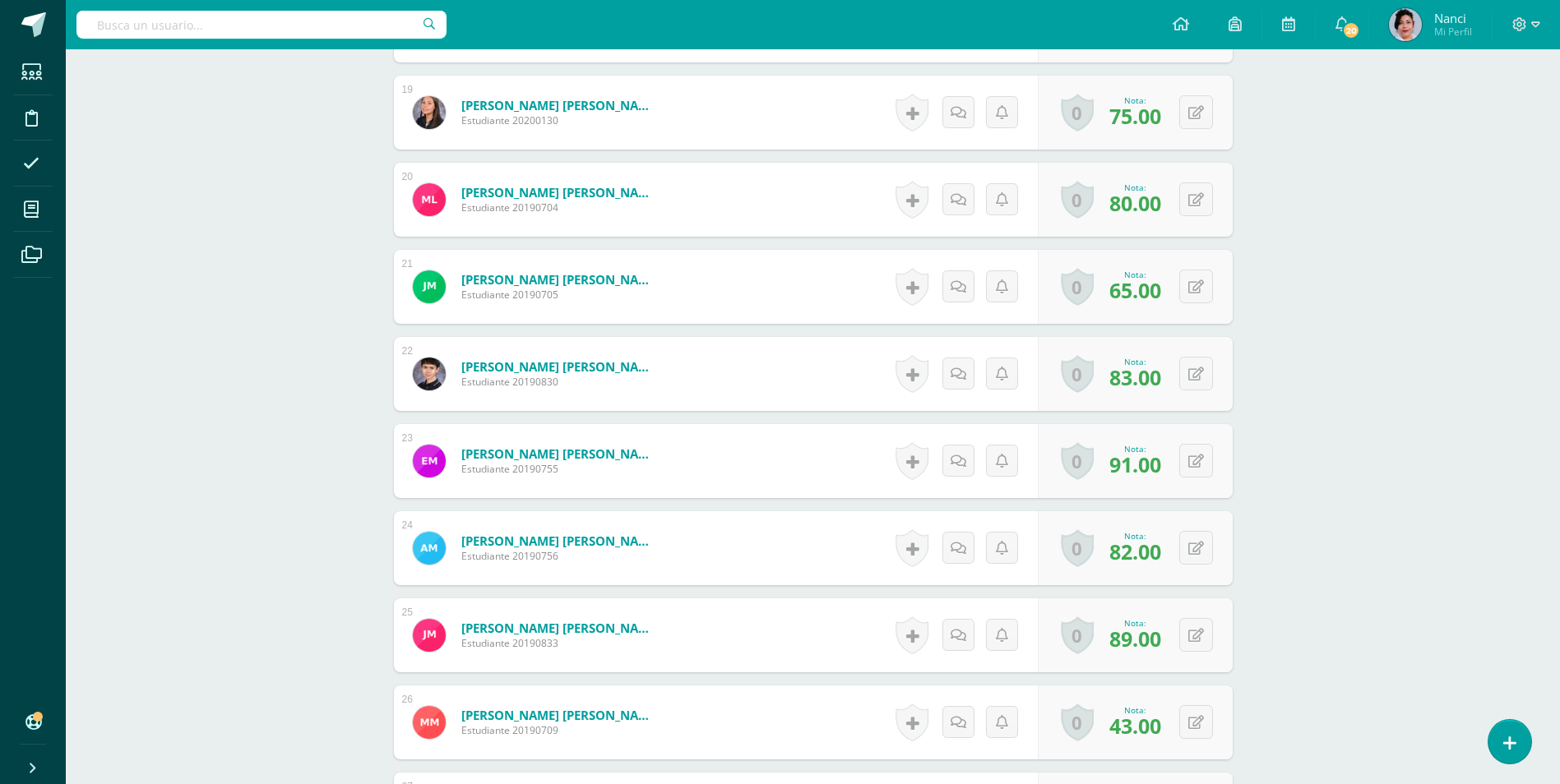
scroll to position [2224, 0]
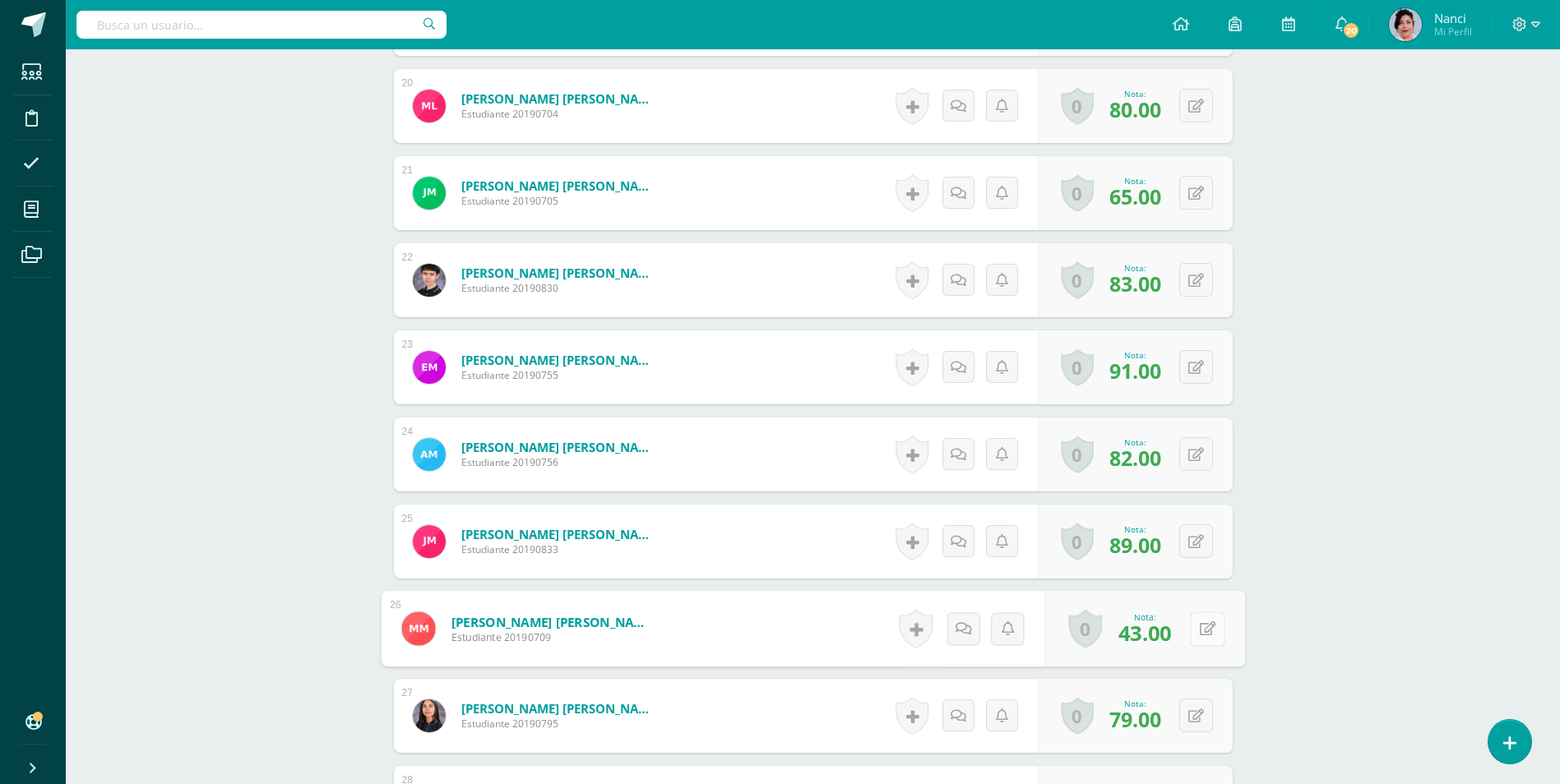
click at [1195, 631] on button at bounding box center [1207, 628] width 35 height 34
click at [1022, 633] on input "43.00" at bounding box center [1023, 633] width 66 height 33
type input "60.00"
click at [1172, 626] on link at bounding box center [1163, 634] width 33 height 33
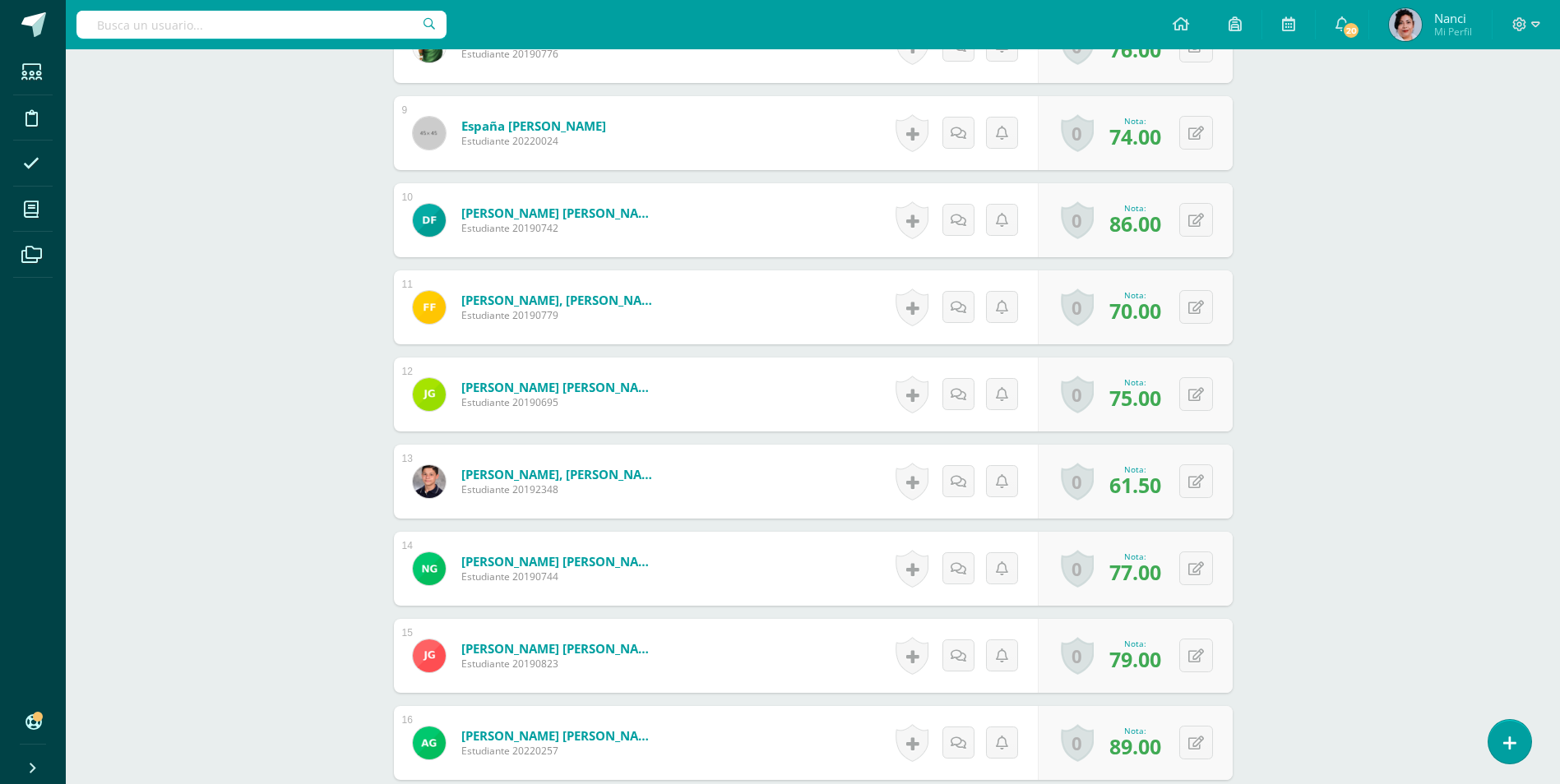
scroll to position [1237, 0]
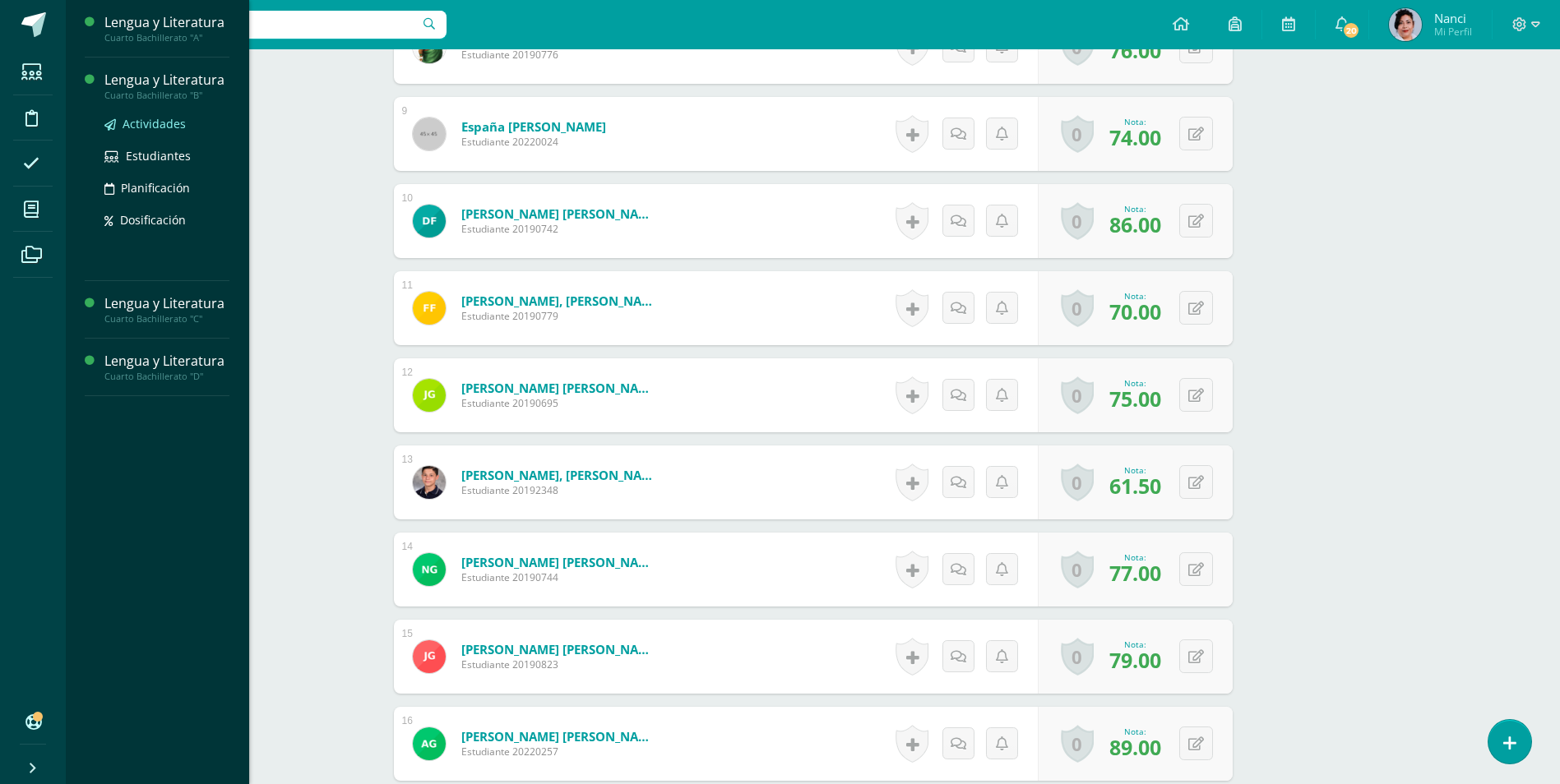
click at [179, 125] on span "Actividades" at bounding box center [154, 123] width 63 height 16
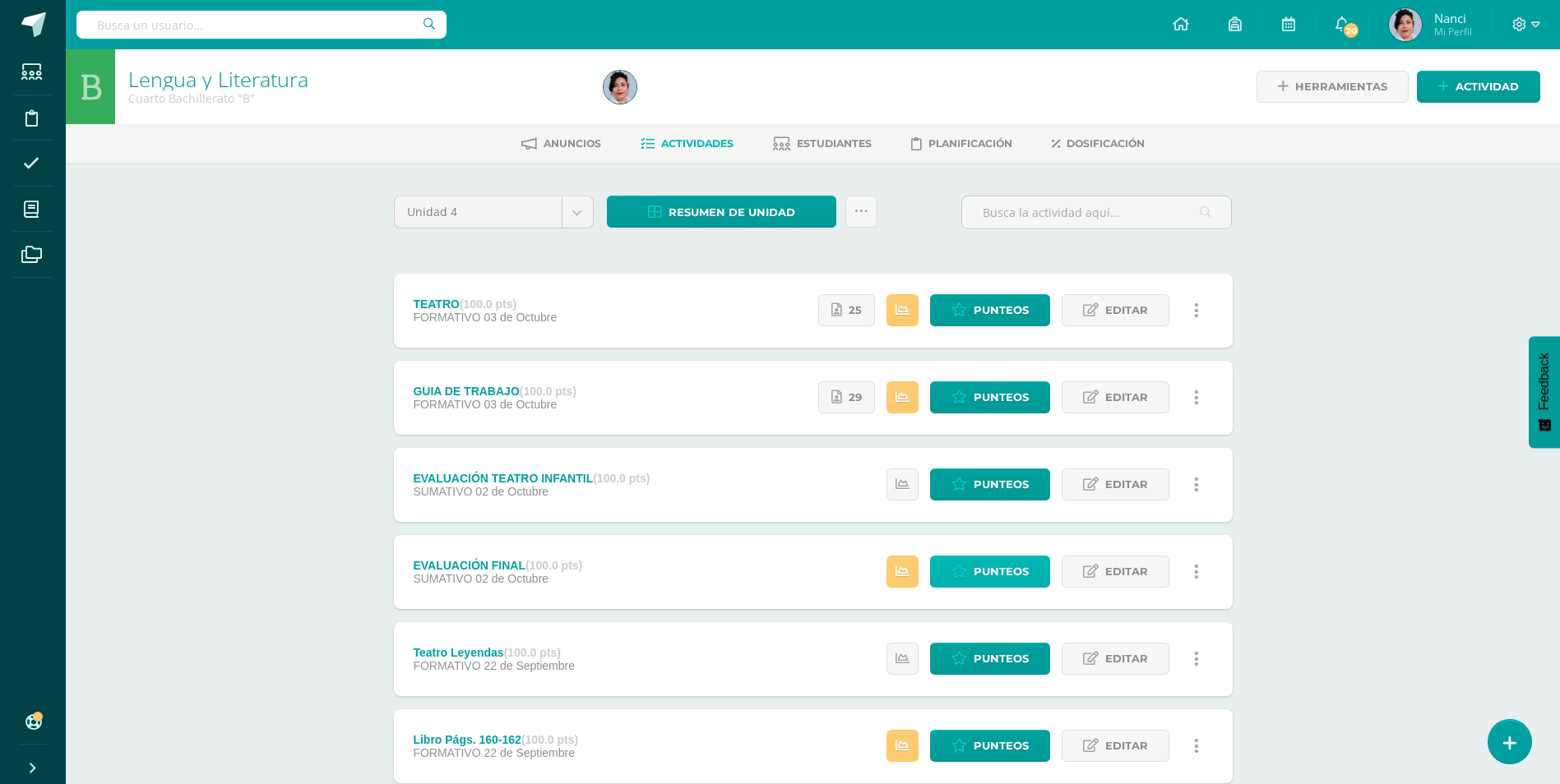
click at [1033, 571] on link "Punteos" at bounding box center [990, 571] width 120 height 32
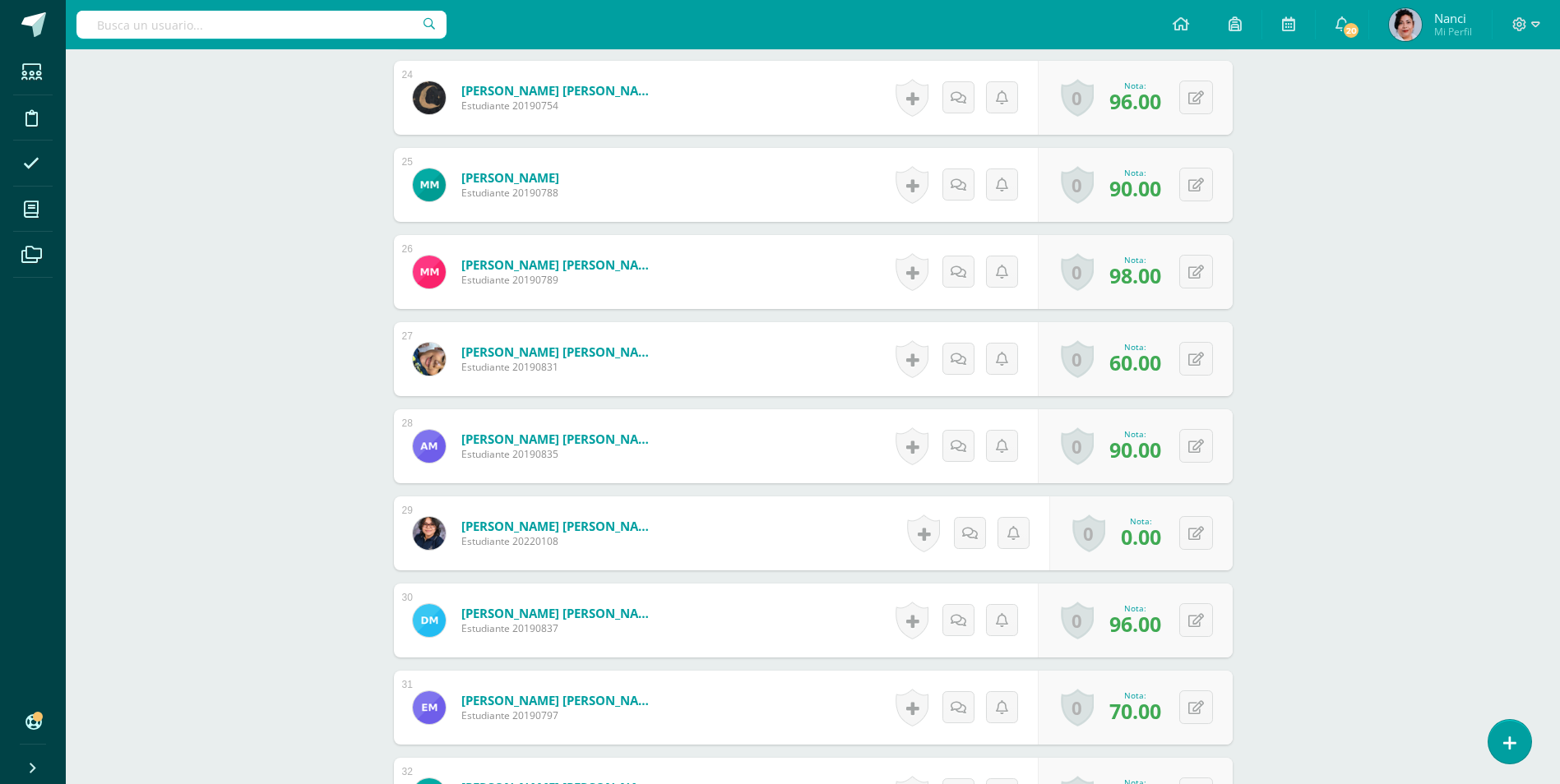
scroll to position [2553, 0]
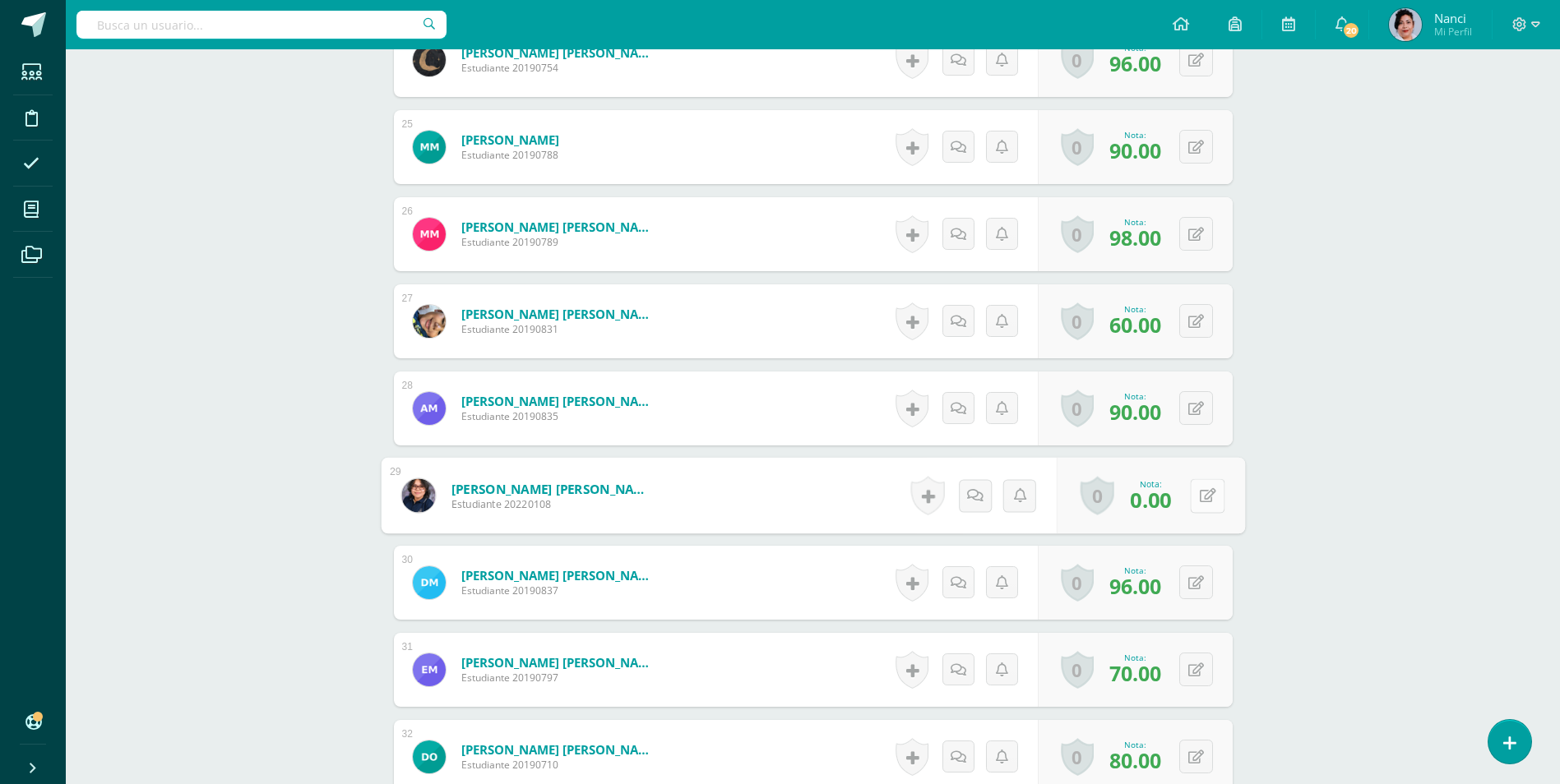
click at [1201, 495] on icon at bounding box center [1208, 495] width 17 height 14
type input "88"
click at [1164, 504] on icon at bounding box center [1164, 501] width 15 height 14
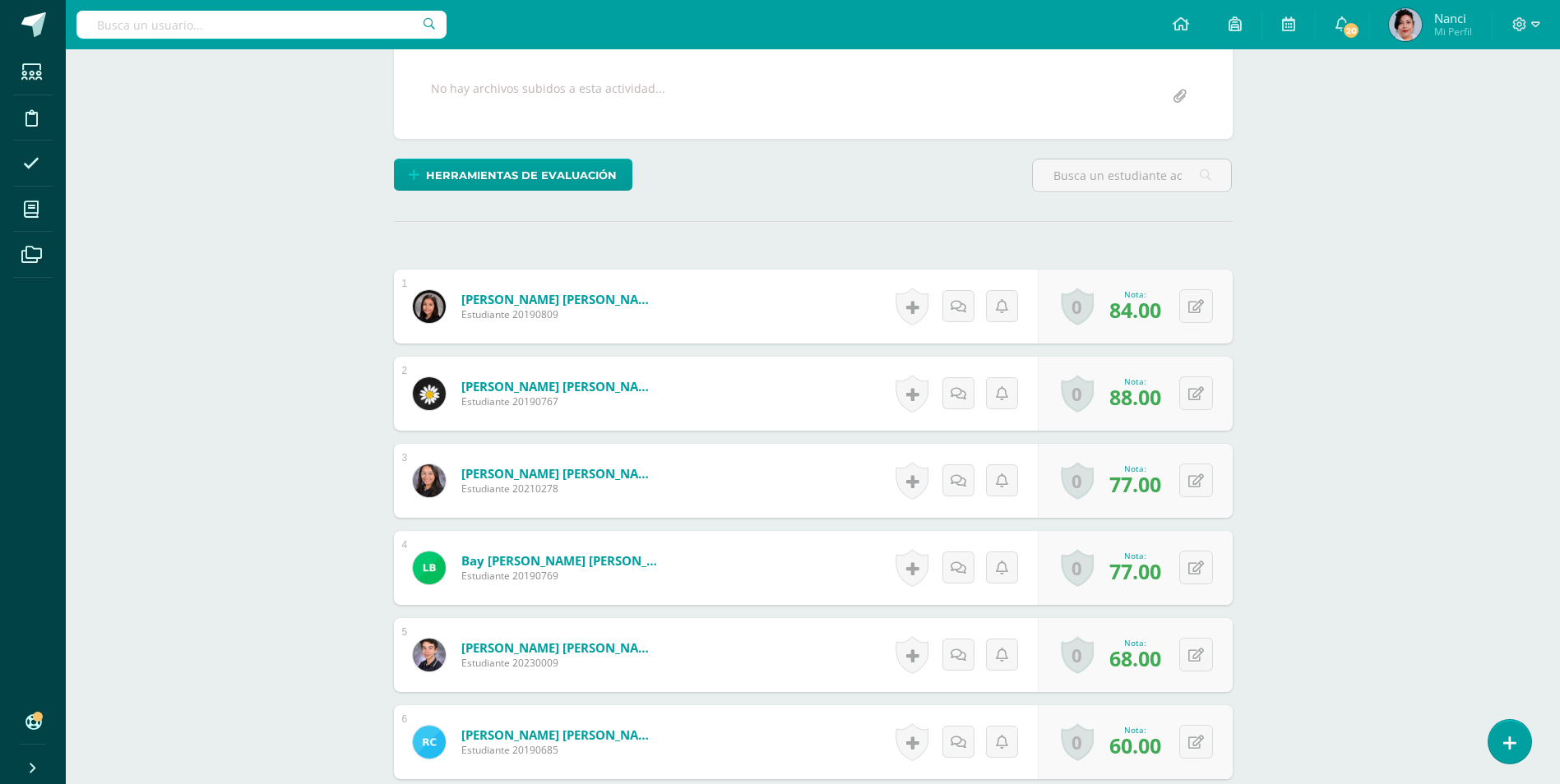
scroll to position [0, 0]
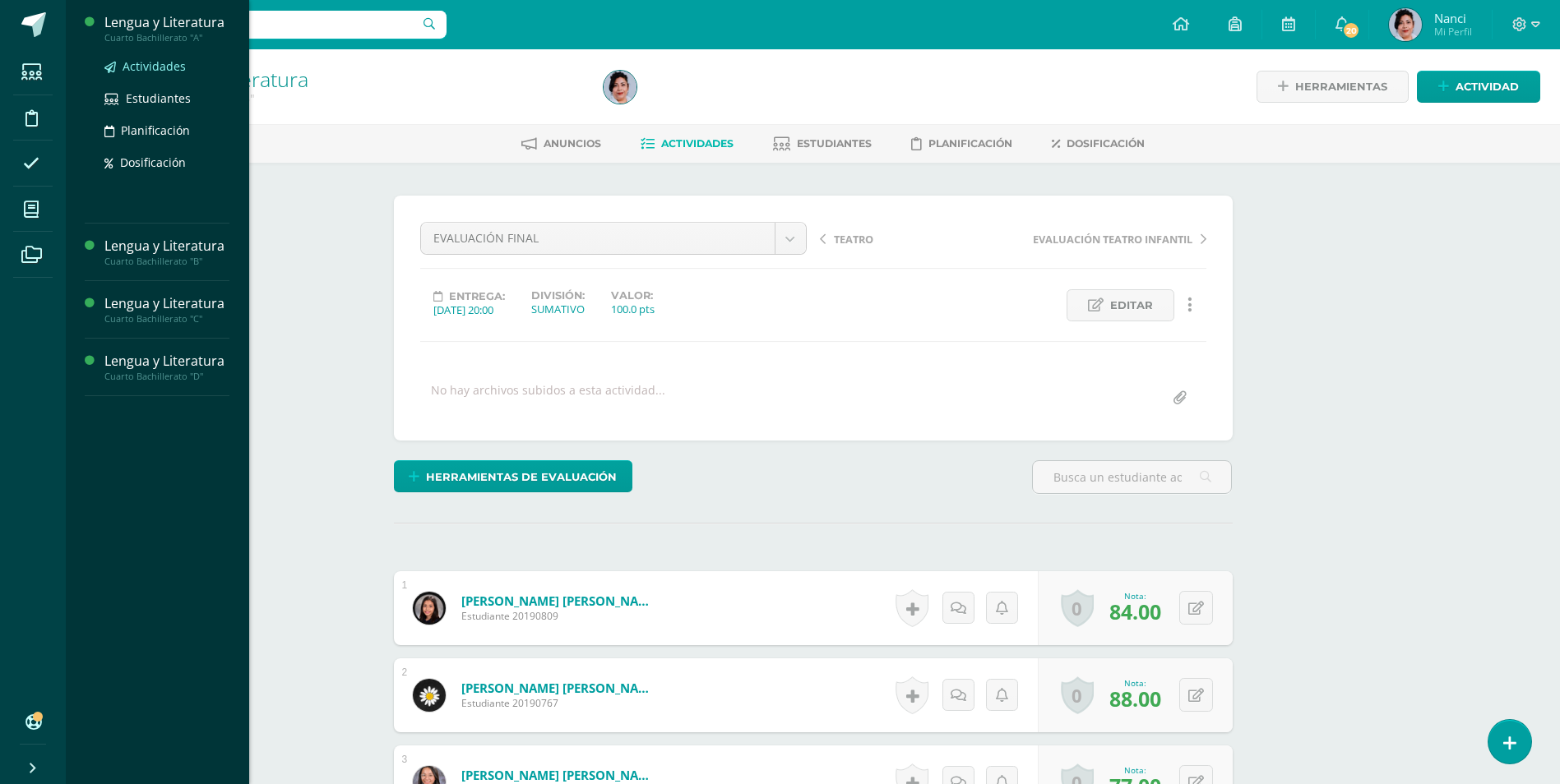
click at [150, 69] on span "Actividades" at bounding box center [154, 66] width 63 height 16
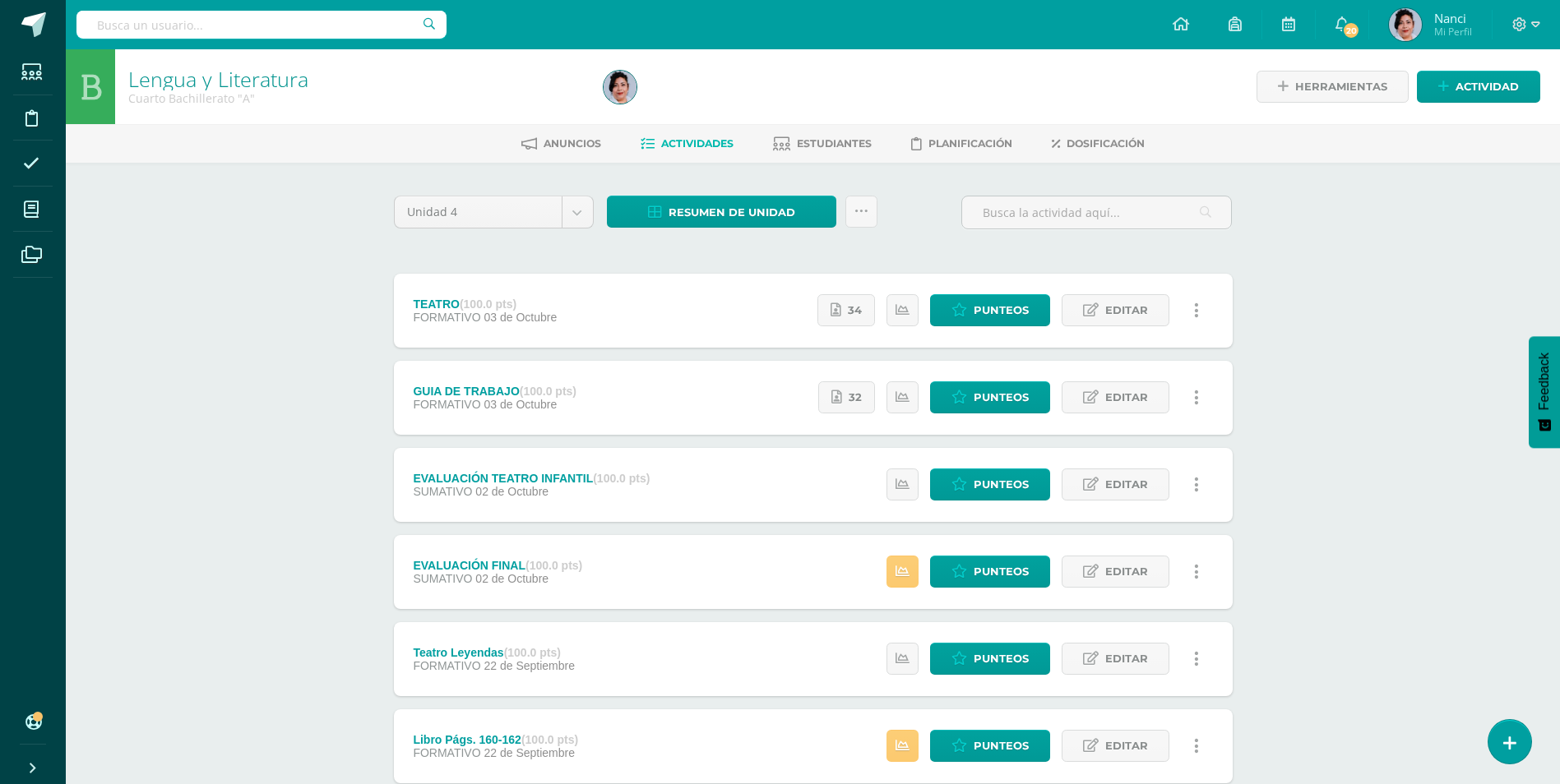
click at [736, 210] on span "Resumen de unidad" at bounding box center [732, 213] width 127 height 31
click at [737, 106] on link "Descargar como HTML" at bounding box center [723, 105] width 175 height 25
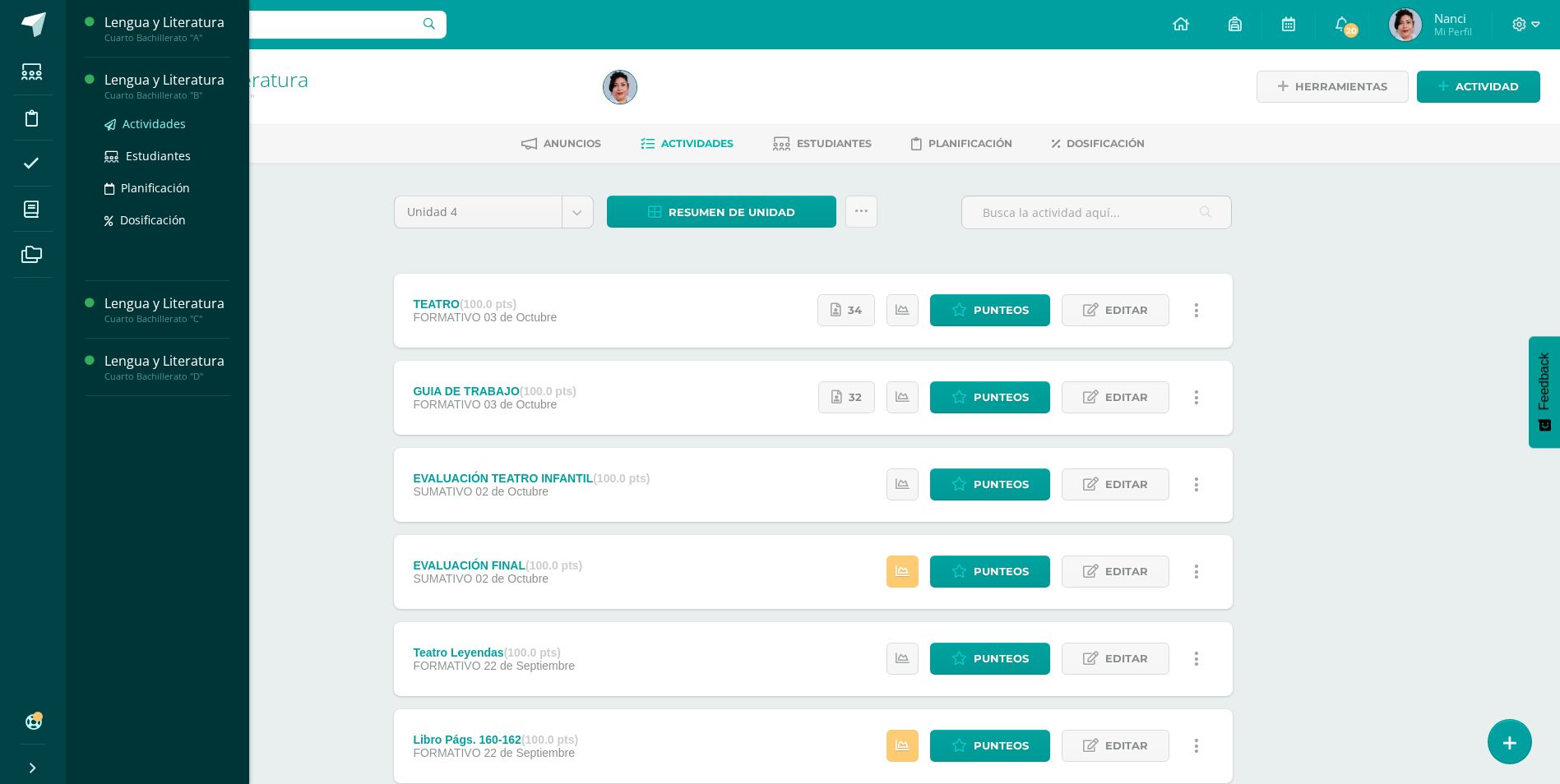
click at [160, 126] on span "Actividades" at bounding box center [154, 123] width 63 height 16
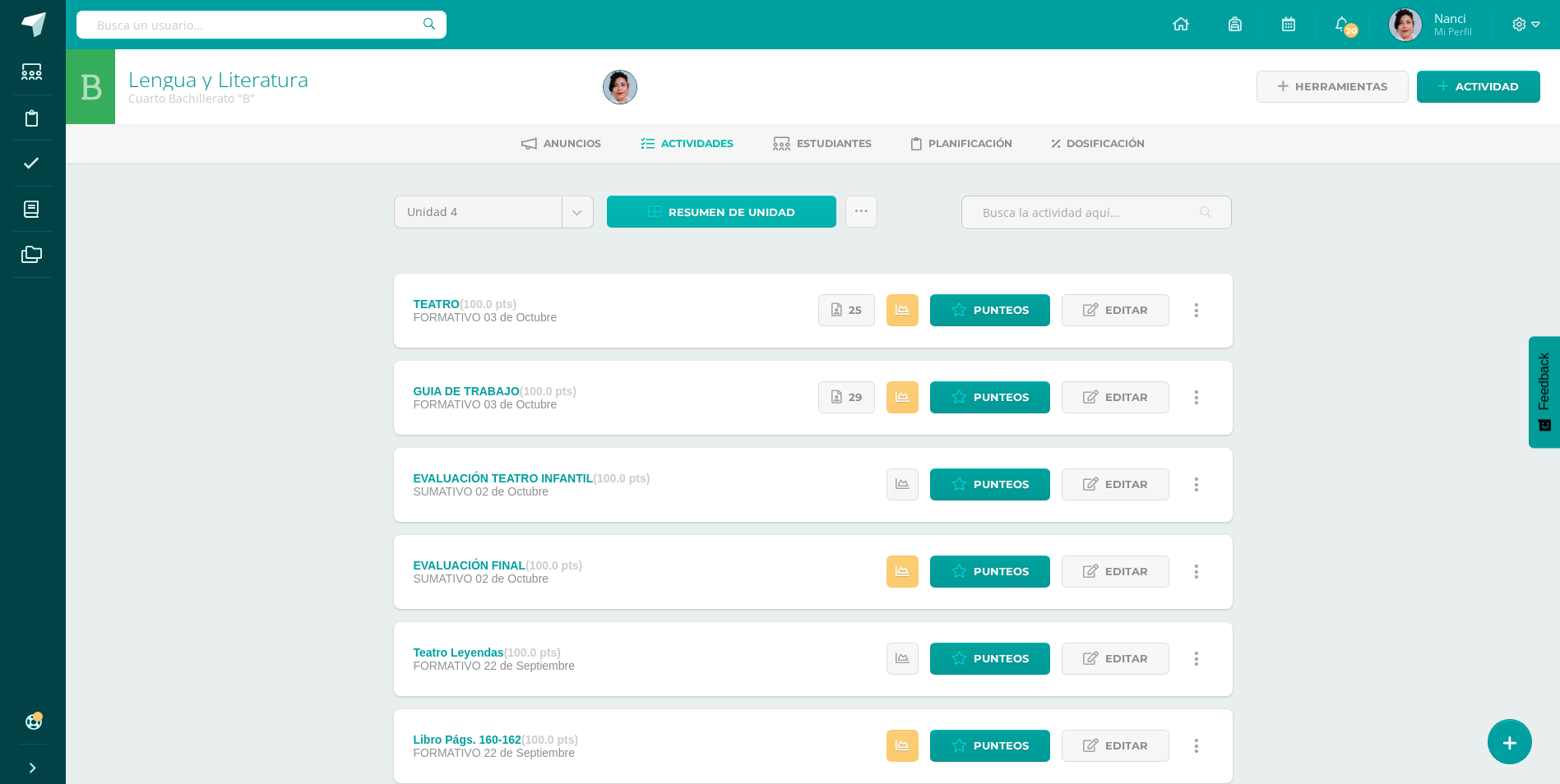
click at [694, 216] on span "Resumen de unidad" at bounding box center [732, 213] width 127 height 31
click at [719, 99] on link "Descargar como HTML" at bounding box center [723, 105] width 175 height 25
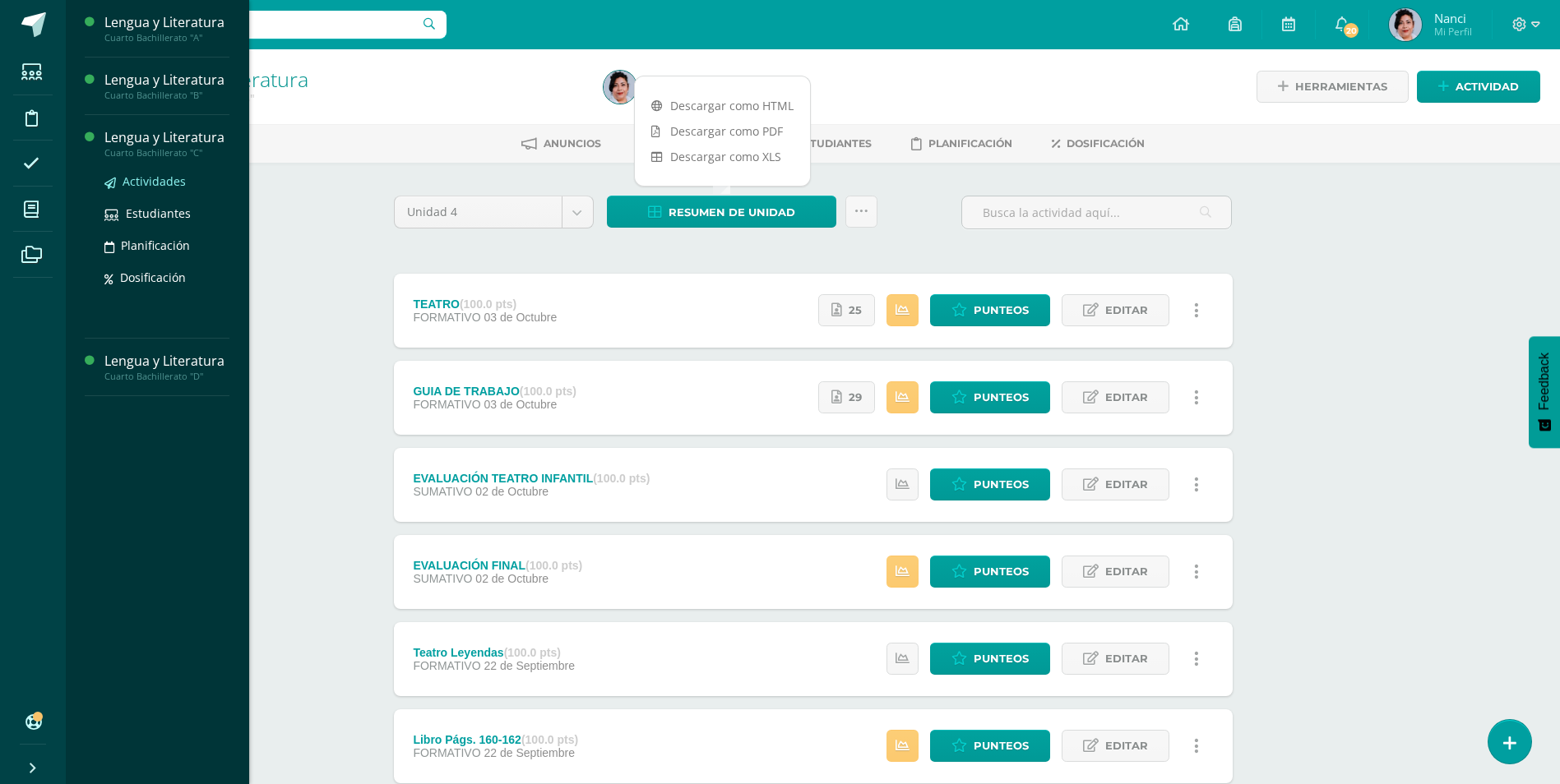
click at [163, 181] on span "Actividades" at bounding box center [154, 181] width 63 height 16
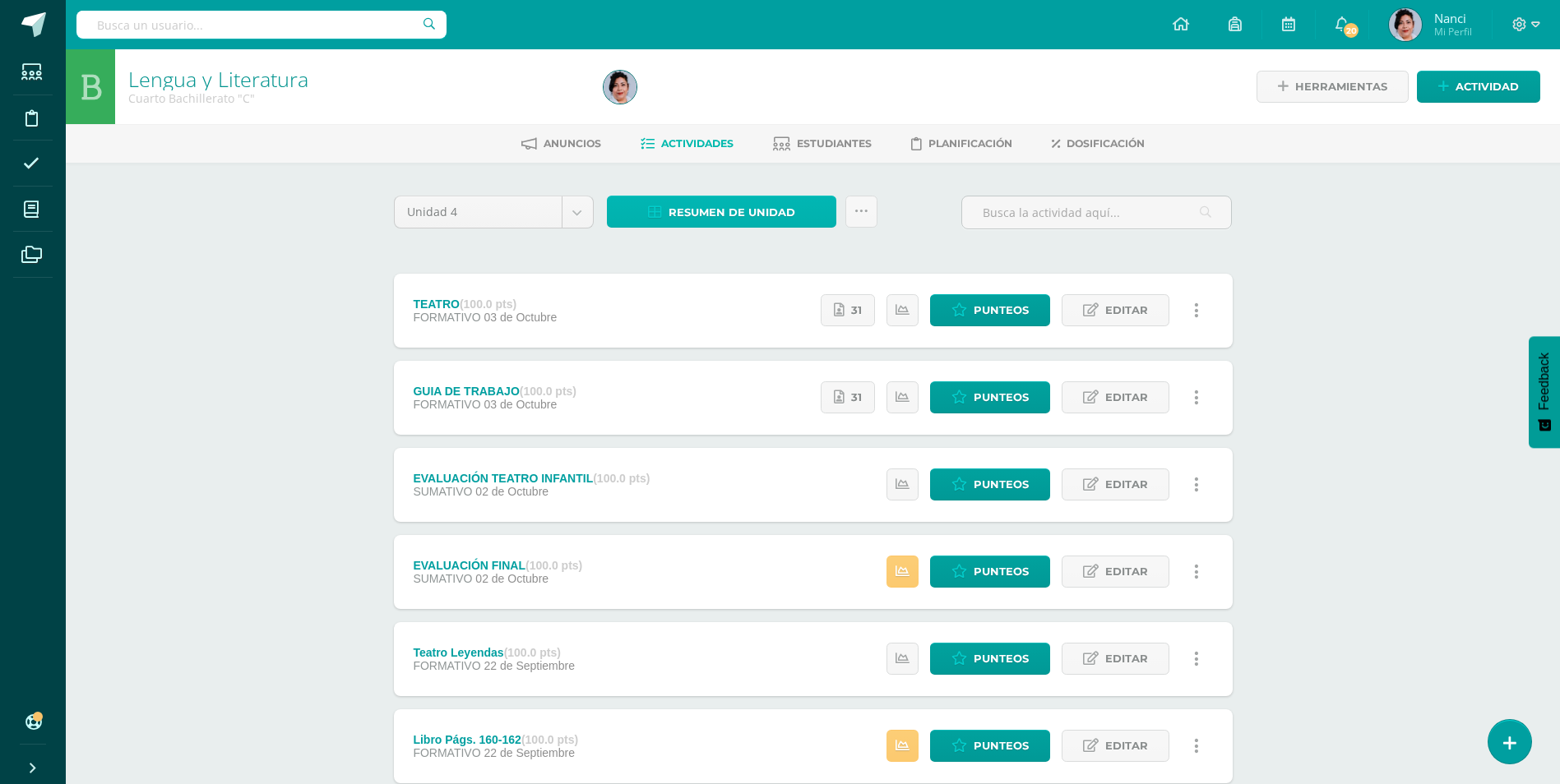
click at [684, 211] on span "Resumen de unidad" at bounding box center [732, 213] width 127 height 31
click at [733, 112] on link "Descargar como HTML" at bounding box center [723, 105] width 175 height 25
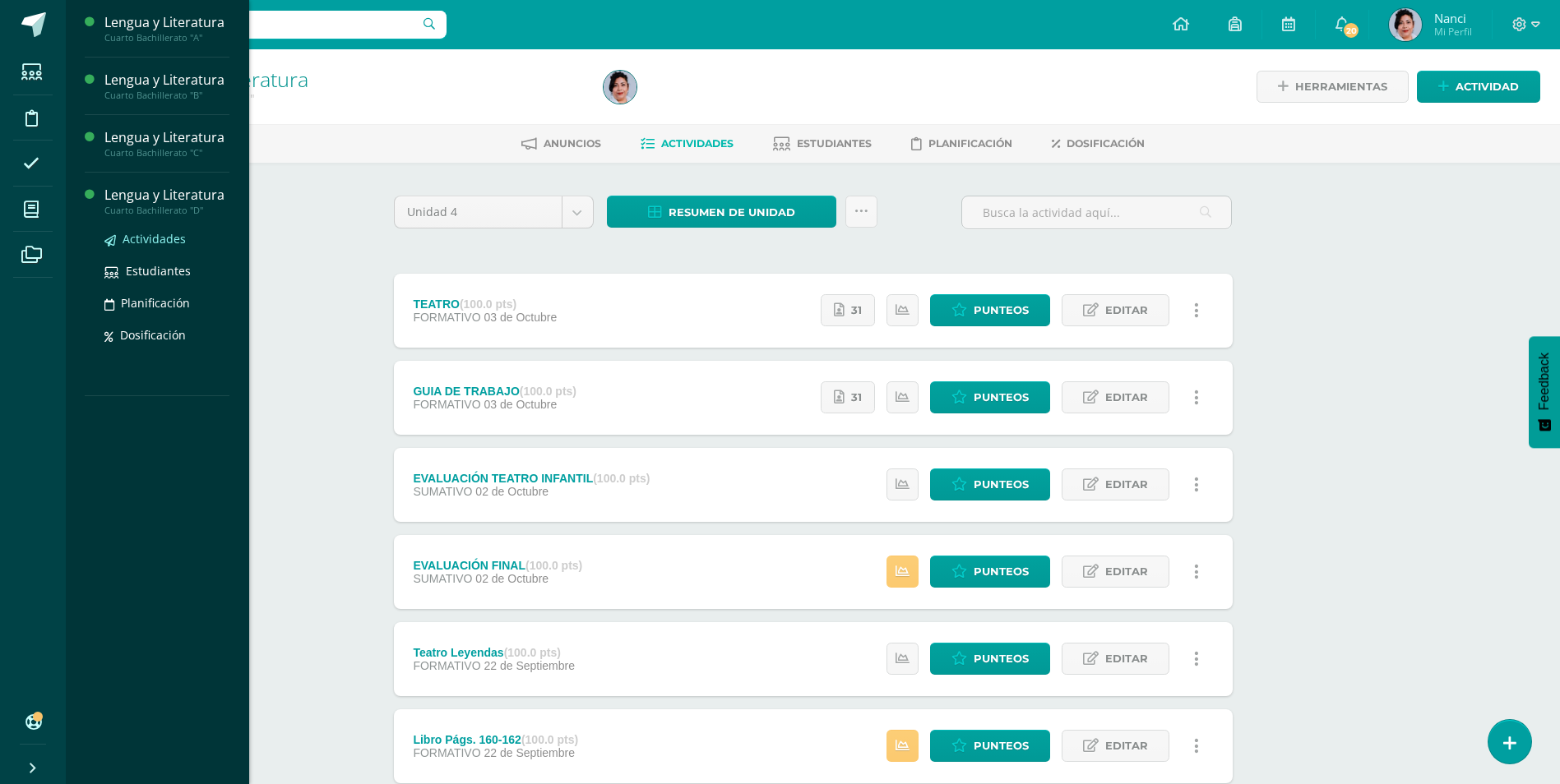
click at [170, 241] on span "Actividades" at bounding box center [154, 239] width 63 height 16
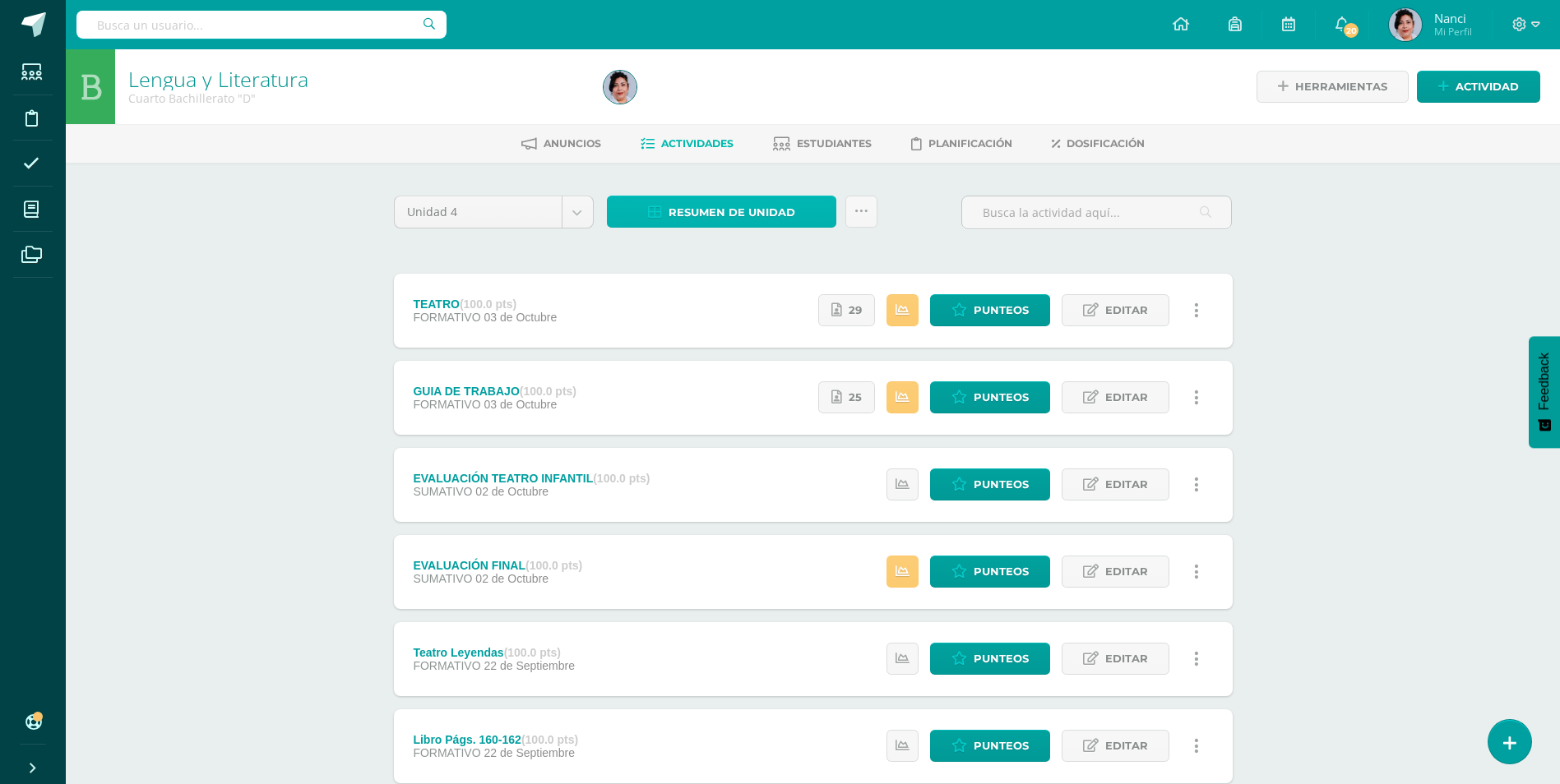
click at [728, 202] on span "Resumen de unidad" at bounding box center [732, 213] width 127 height 31
click at [742, 106] on link "Descargar como HTML" at bounding box center [723, 105] width 175 height 25
click at [1533, 20] on icon at bounding box center [1536, 25] width 9 height 15
click at [1495, 113] on span "Cerrar sesión" at bounding box center [1484, 112] width 74 height 16
